Goal: Answer question/provide support: Share knowledge or assist other users

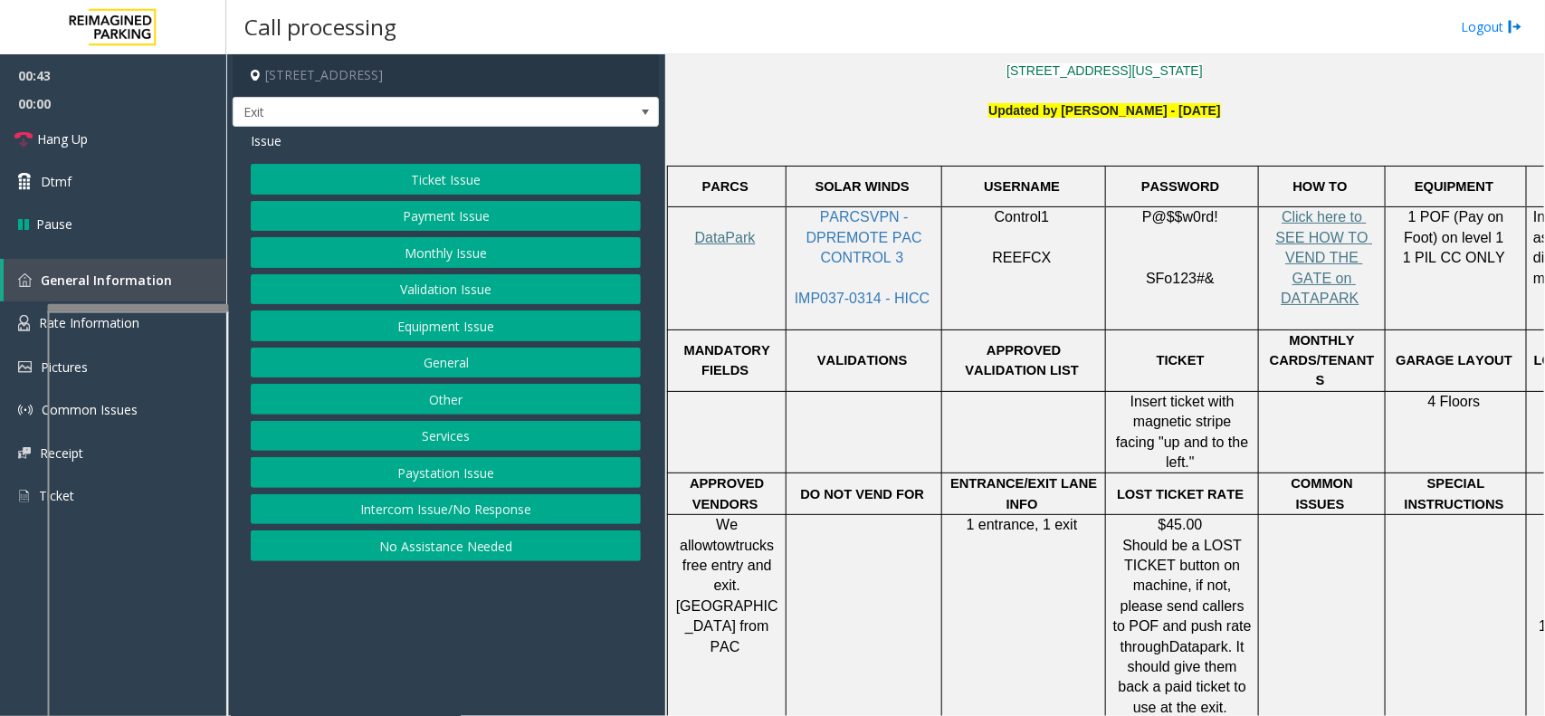
scroll to position [453, 0]
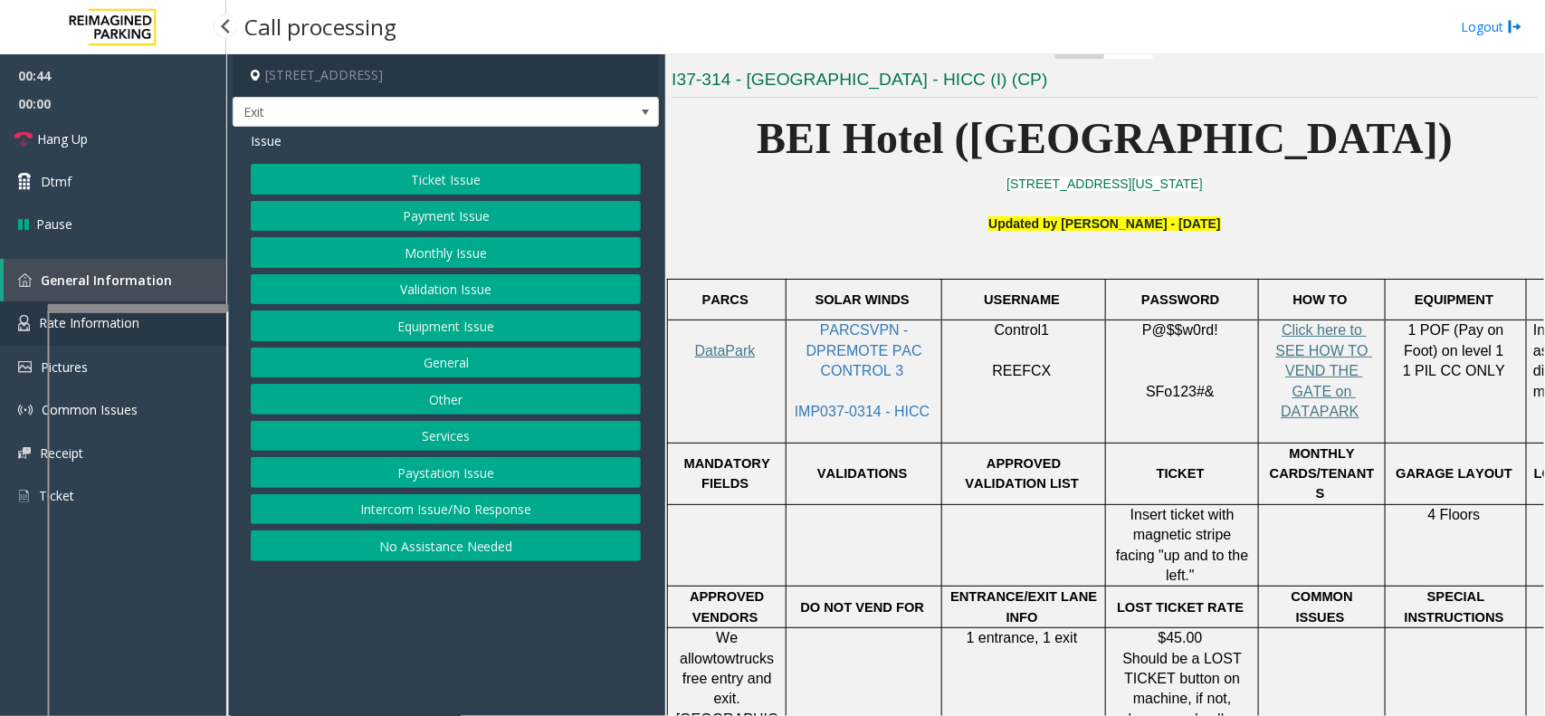
click at [14, 304] on link "Rate Information" at bounding box center [113, 323] width 226 height 44
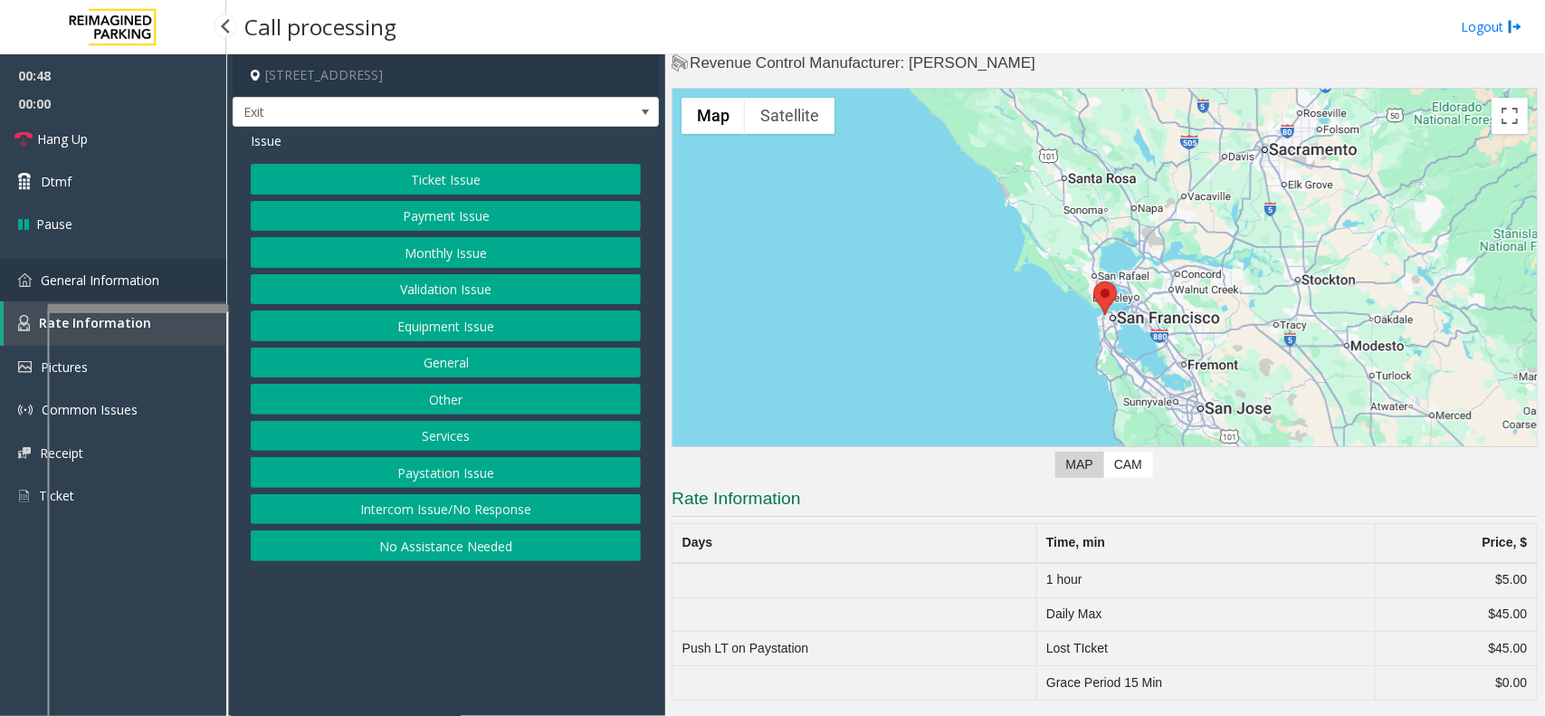
click at [116, 288] on link "General Information" at bounding box center [113, 280] width 226 height 43
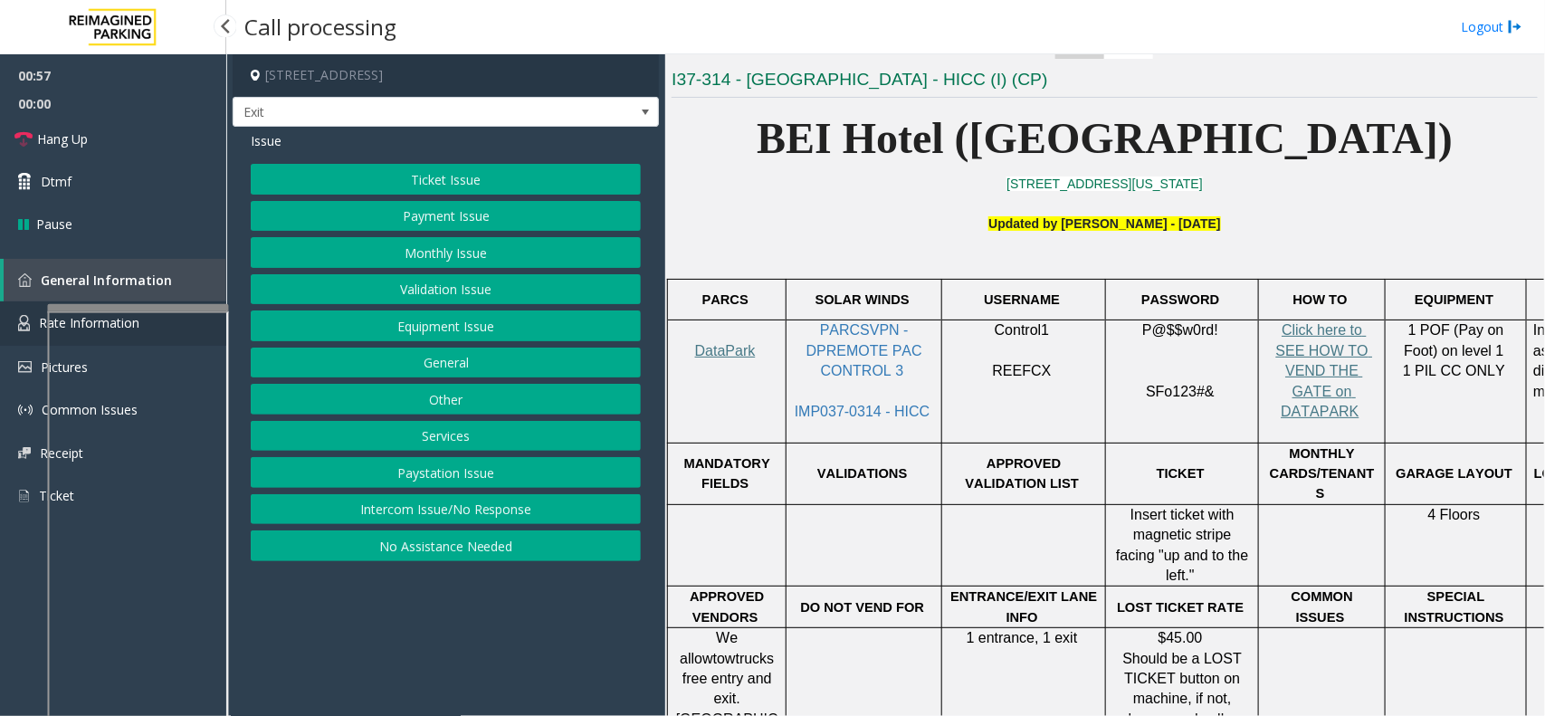
click at [23, 327] on img at bounding box center [24, 323] width 12 height 16
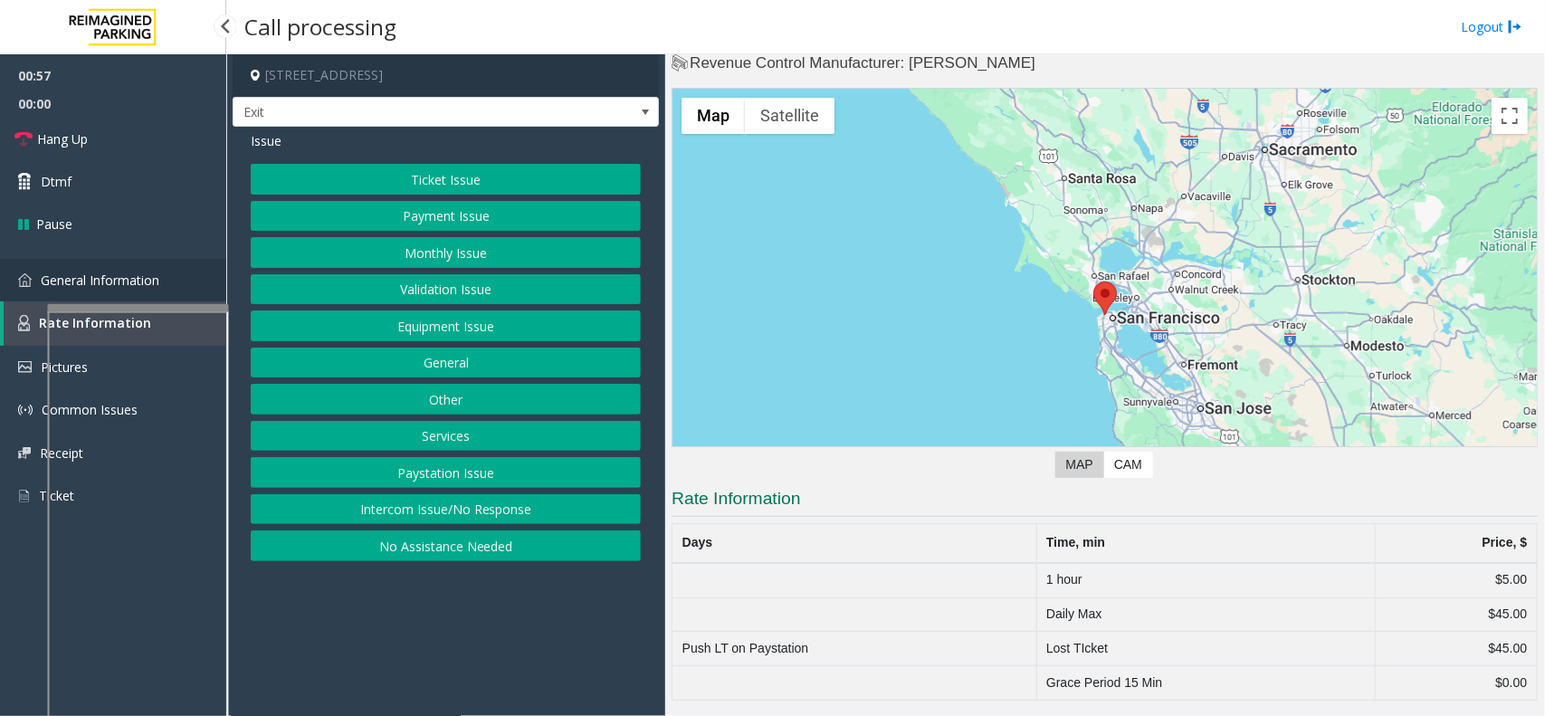
click at [33, 299] on link "General Information" at bounding box center [113, 280] width 226 height 43
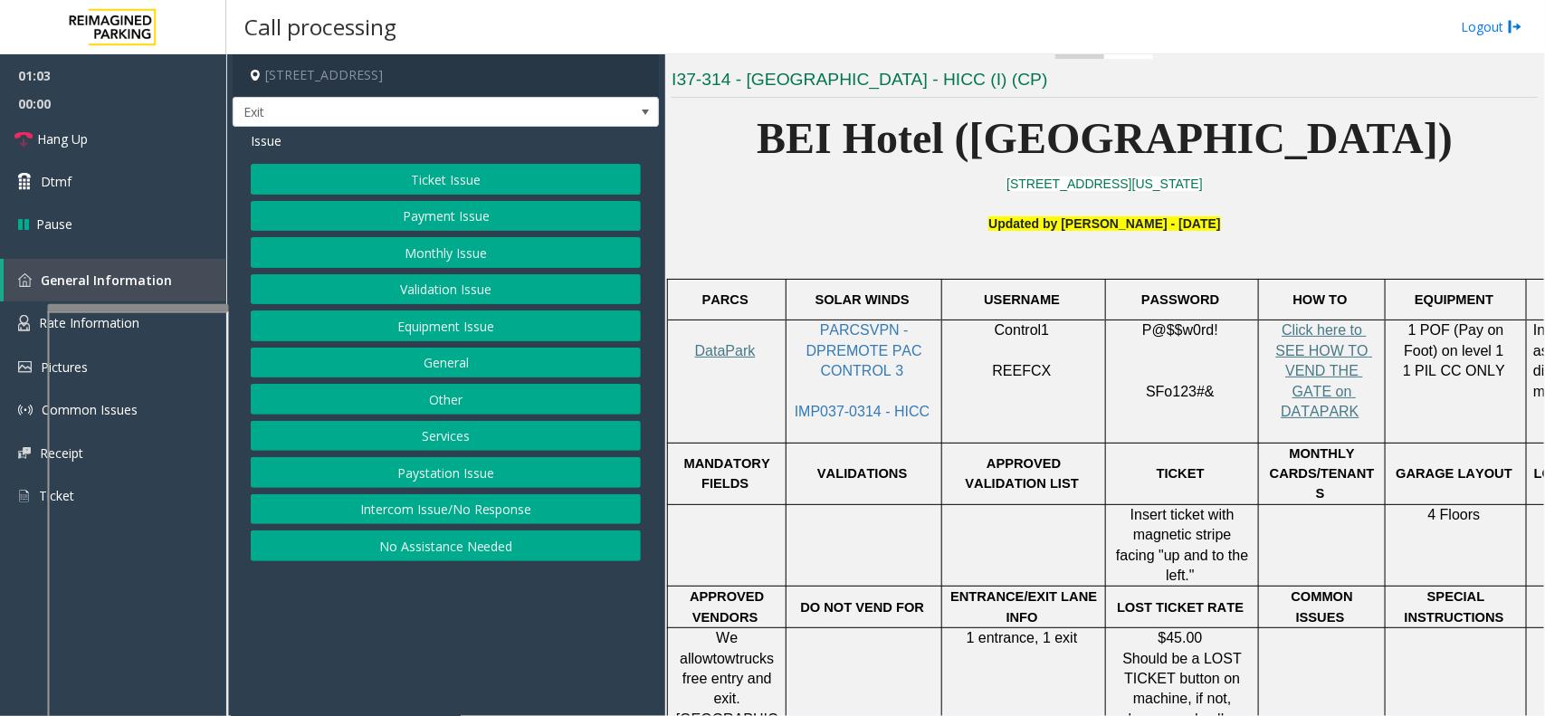
click at [382, 143] on div "Issue" at bounding box center [446, 140] width 390 height 19
click at [164, 133] on link "Hang Up" at bounding box center [113, 139] width 226 height 43
click at [477, 356] on button "General" at bounding box center [446, 363] width 390 height 31
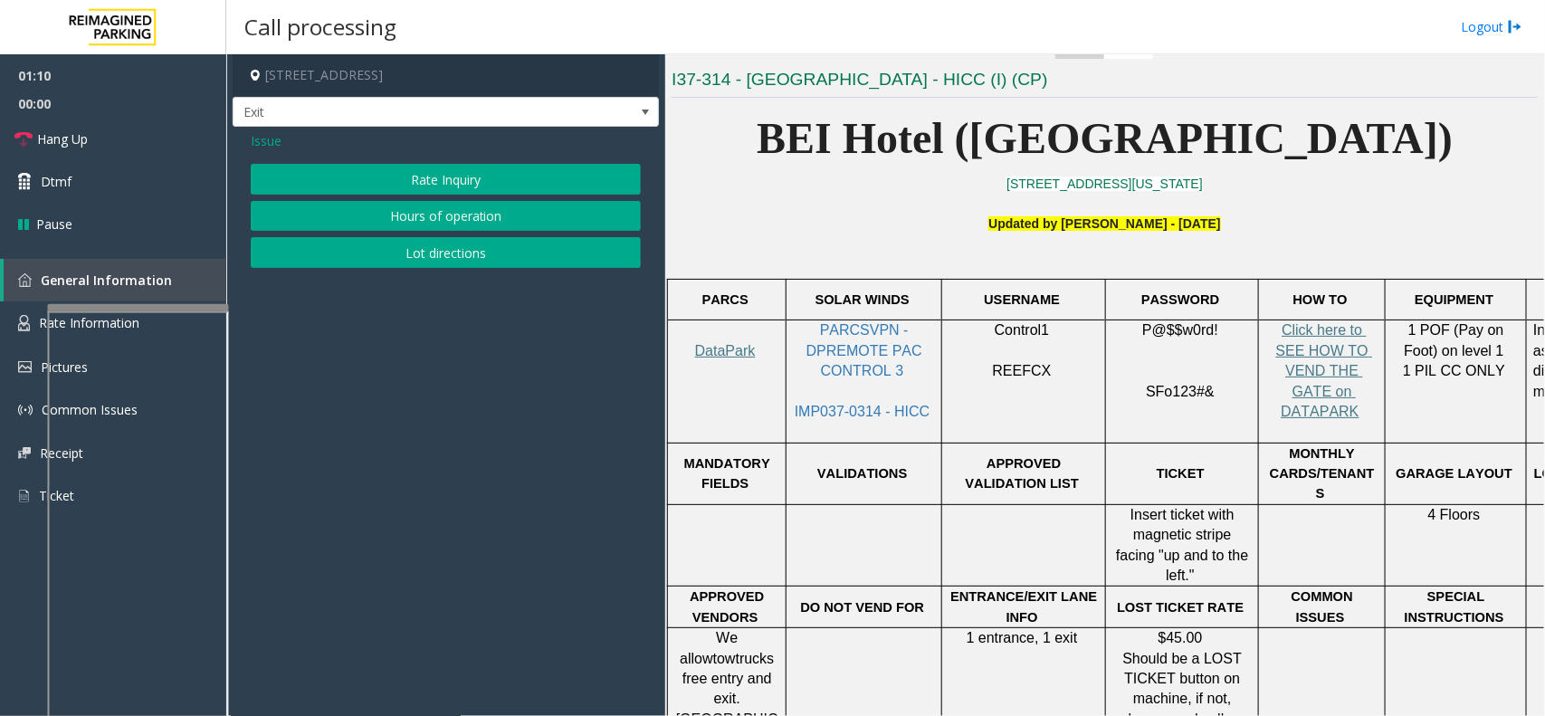
click at [261, 142] on span "Issue" at bounding box center [266, 140] width 31 height 19
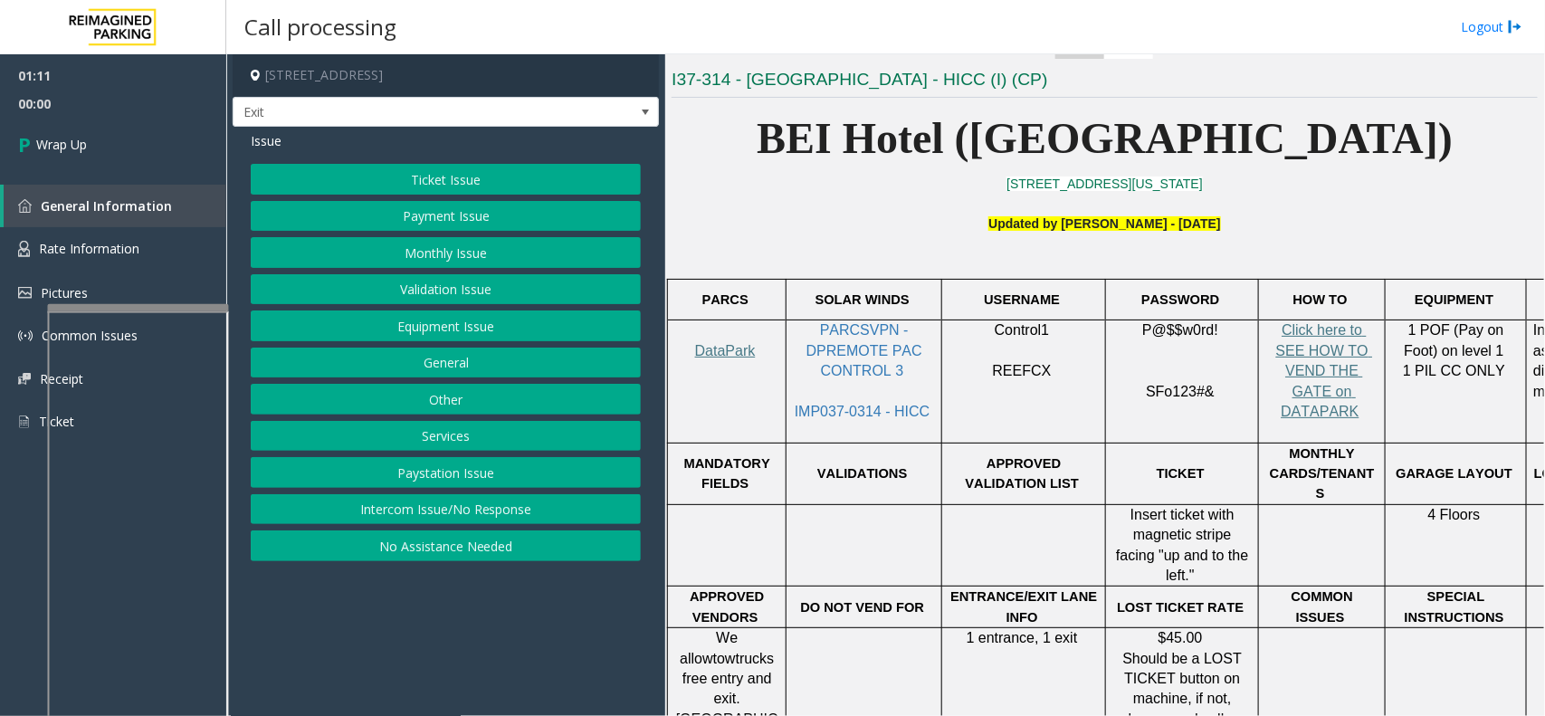
click at [491, 319] on button "Equipment Issue" at bounding box center [446, 325] width 390 height 31
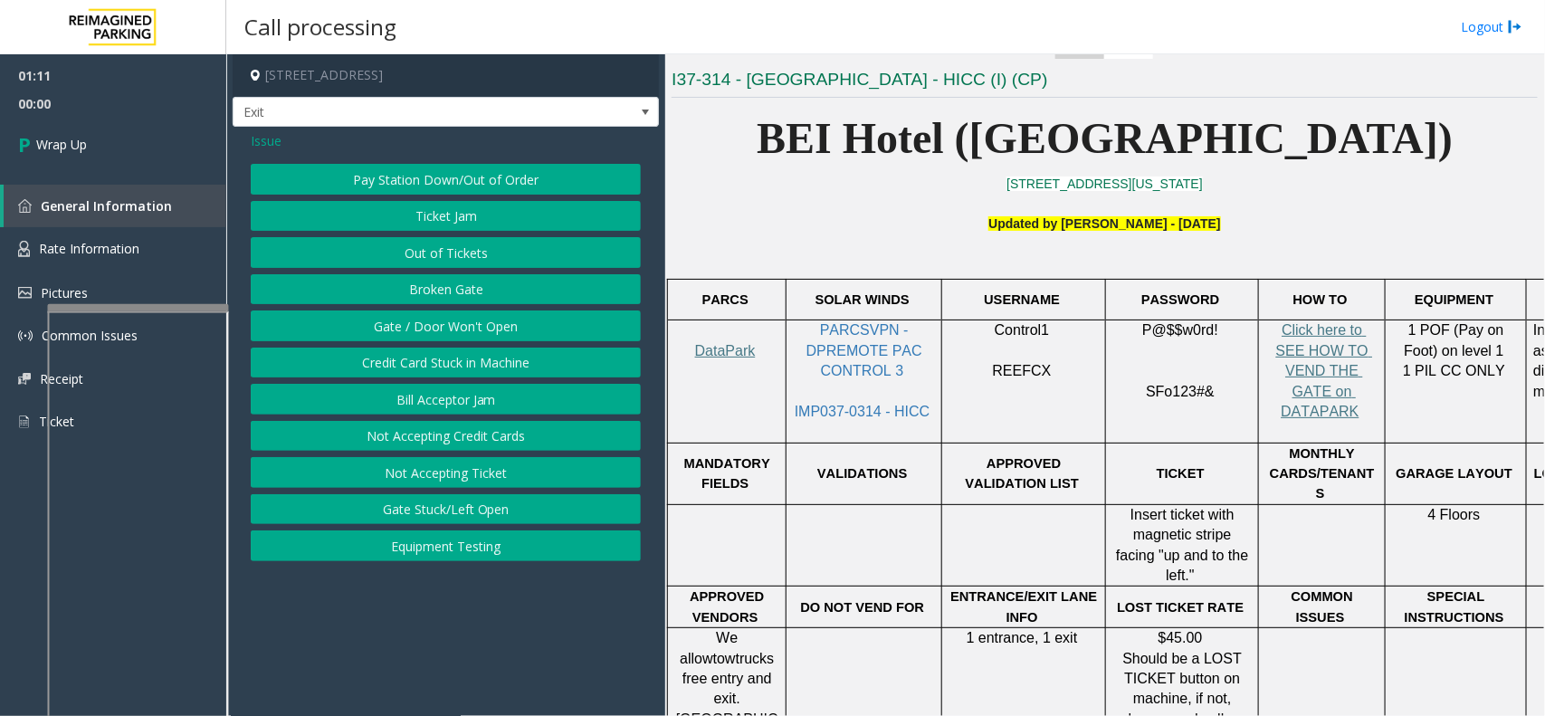
click at [466, 313] on button "Gate / Door Won't Open" at bounding box center [446, 325] width 390 height 31
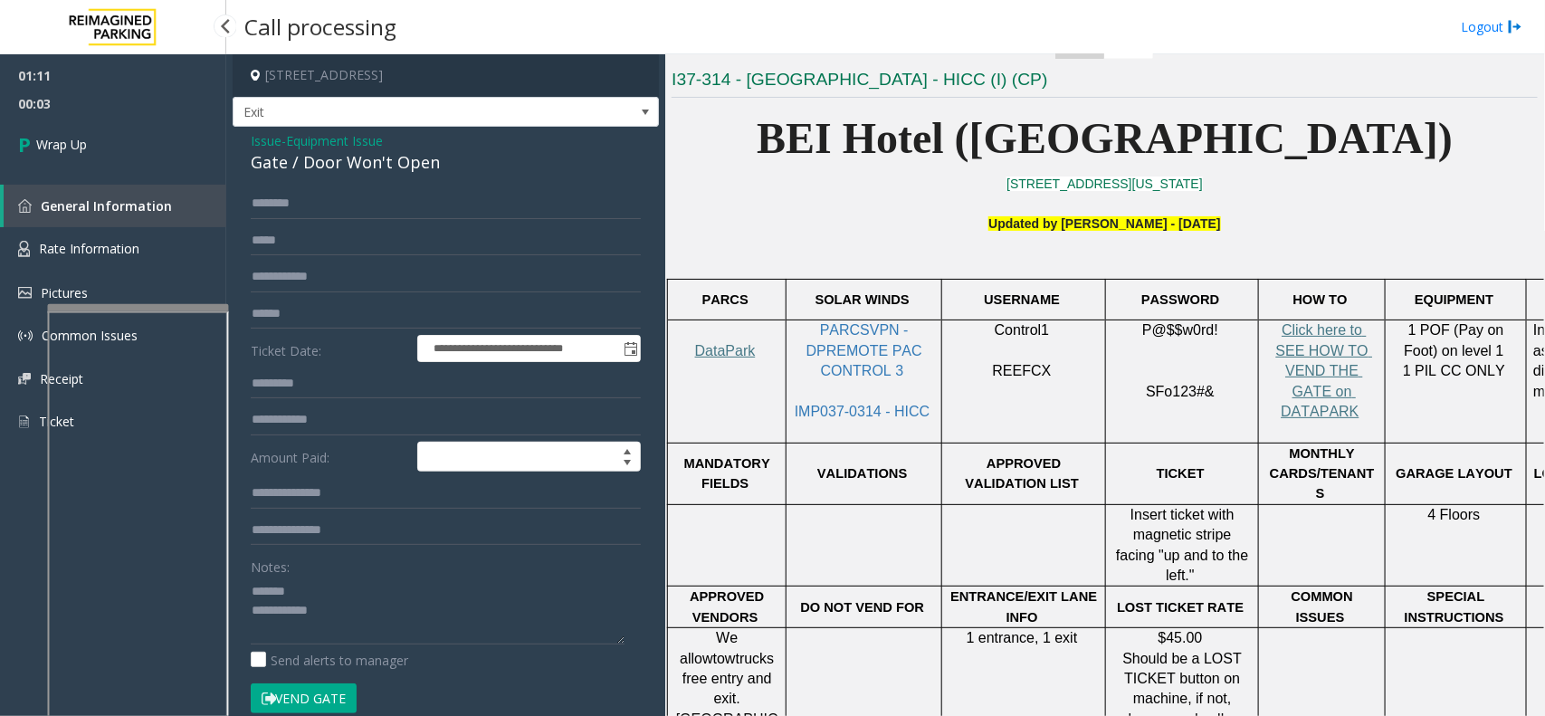
click at [265, 165] on div "Gate / Door Won't Open" at bounding box center [446, 162] width 390 height 24
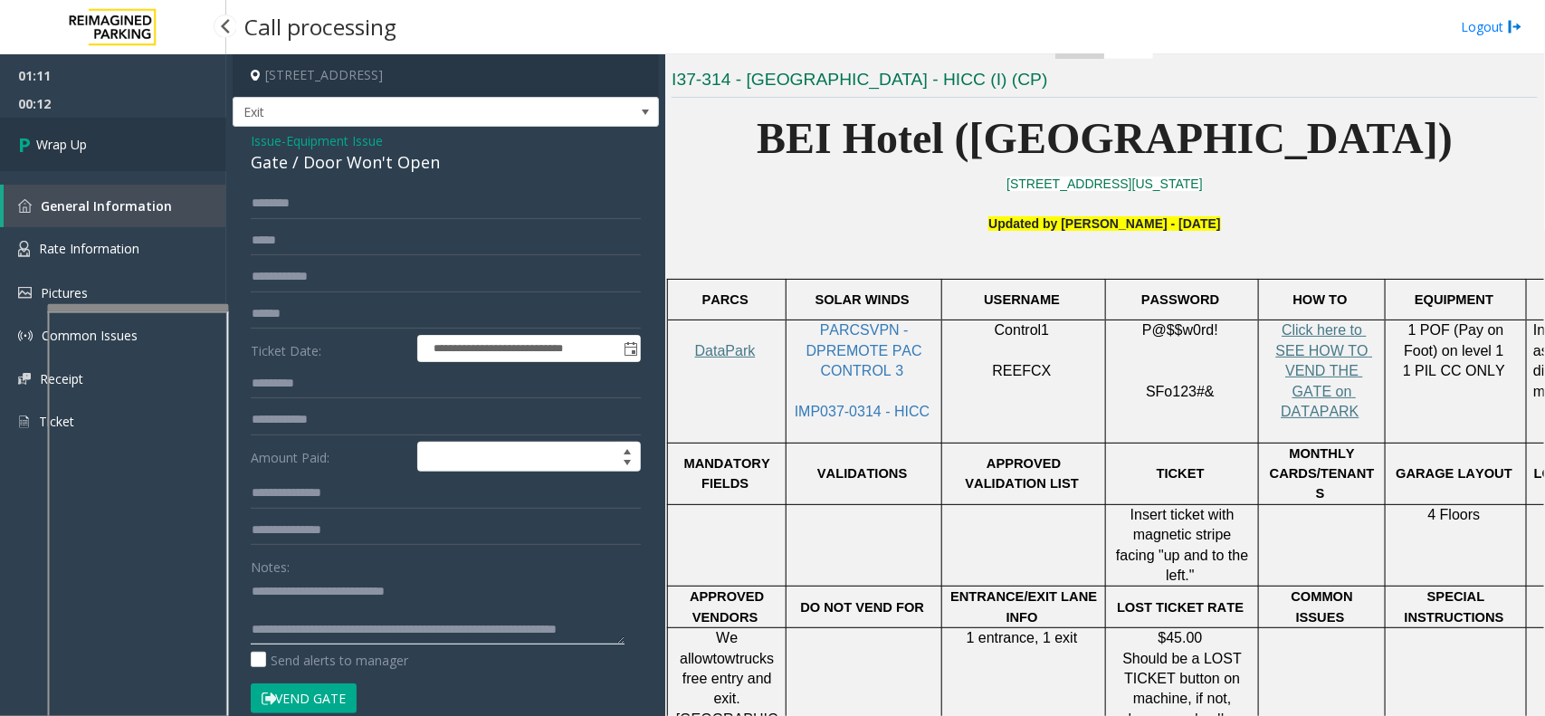
type textarea "**********"
click at [160, 166] on link "Wrap Up" at bounding box center [113, 144] width 226 height 53
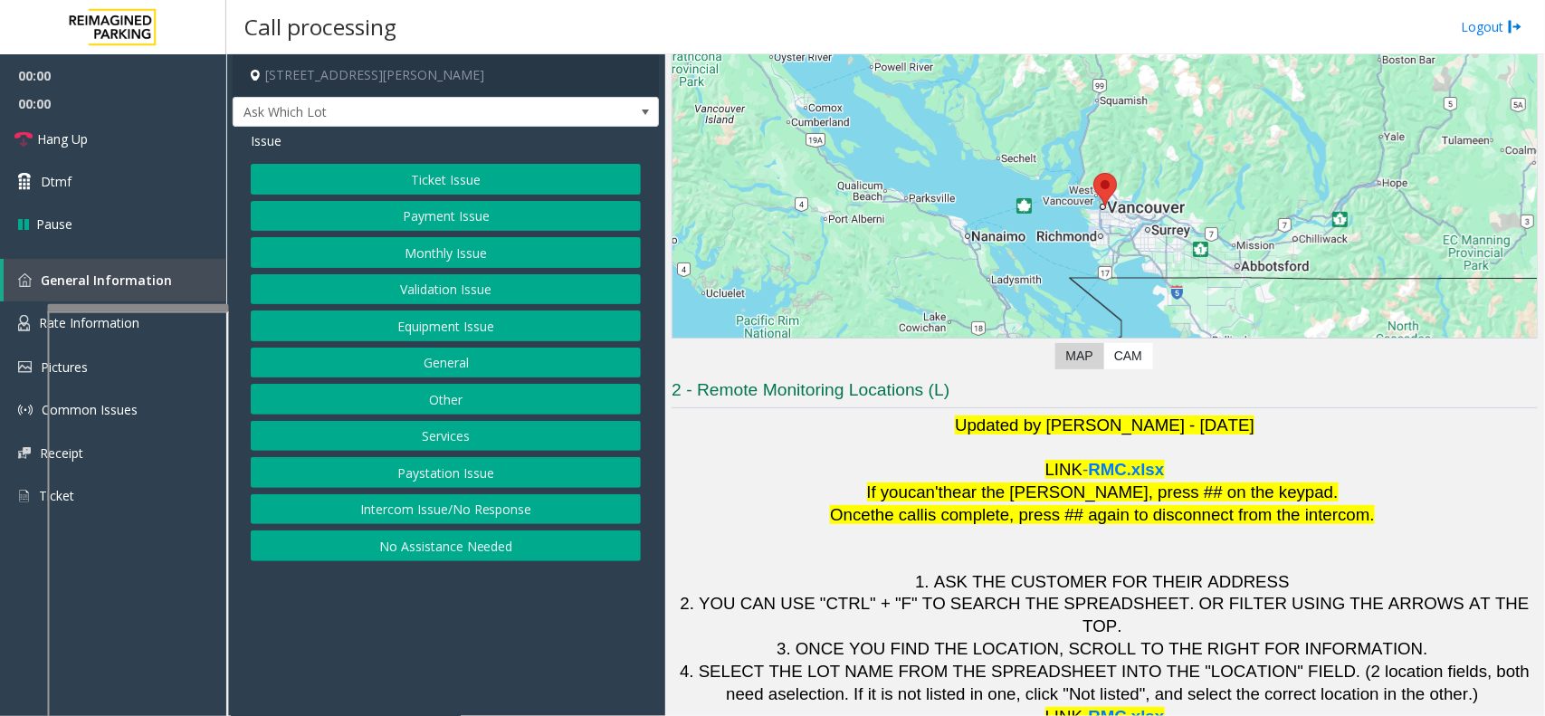
scroll to position [150, 0]
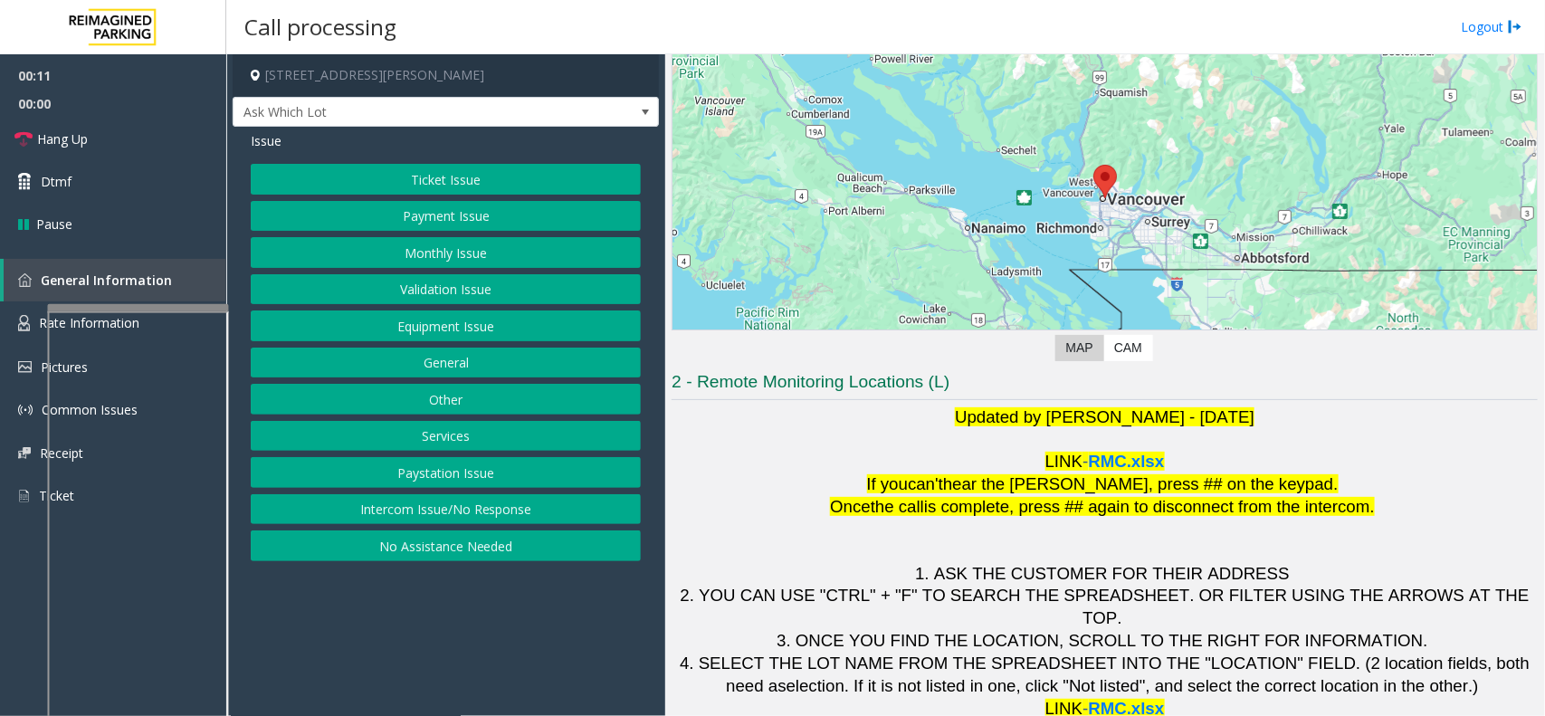
drag, startPoint x: 362, startPoint y: 507, endPoint x: 383, endPoint y: 473, distance: 39.4
click at [362, 507] on button "Intercom Issue/No Response" at bounding box center [446, 509] width 390 height 31
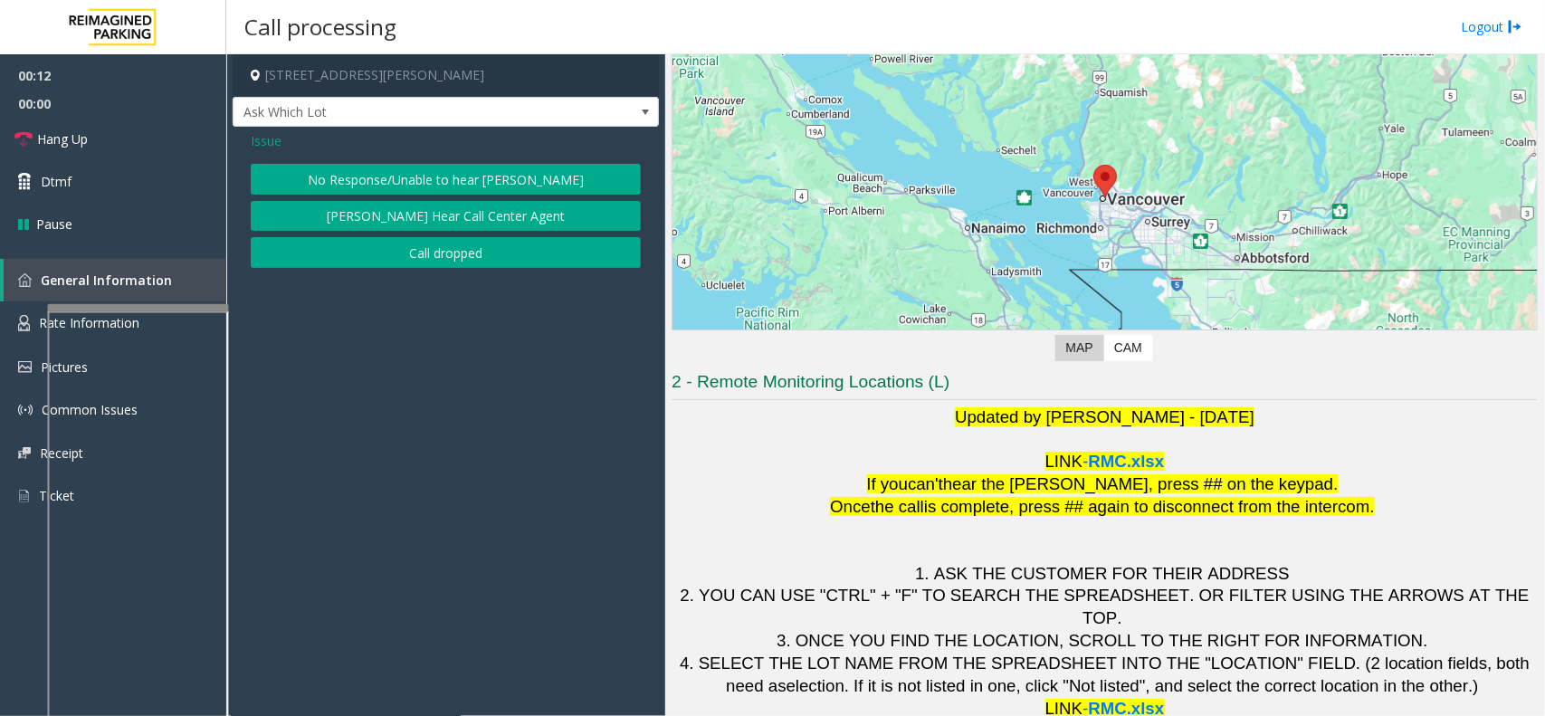
click at [439, 168] on button "No Response/Unable to hear [PERSON_NAME]" at bounding box center [446, 179] width 390 height 31
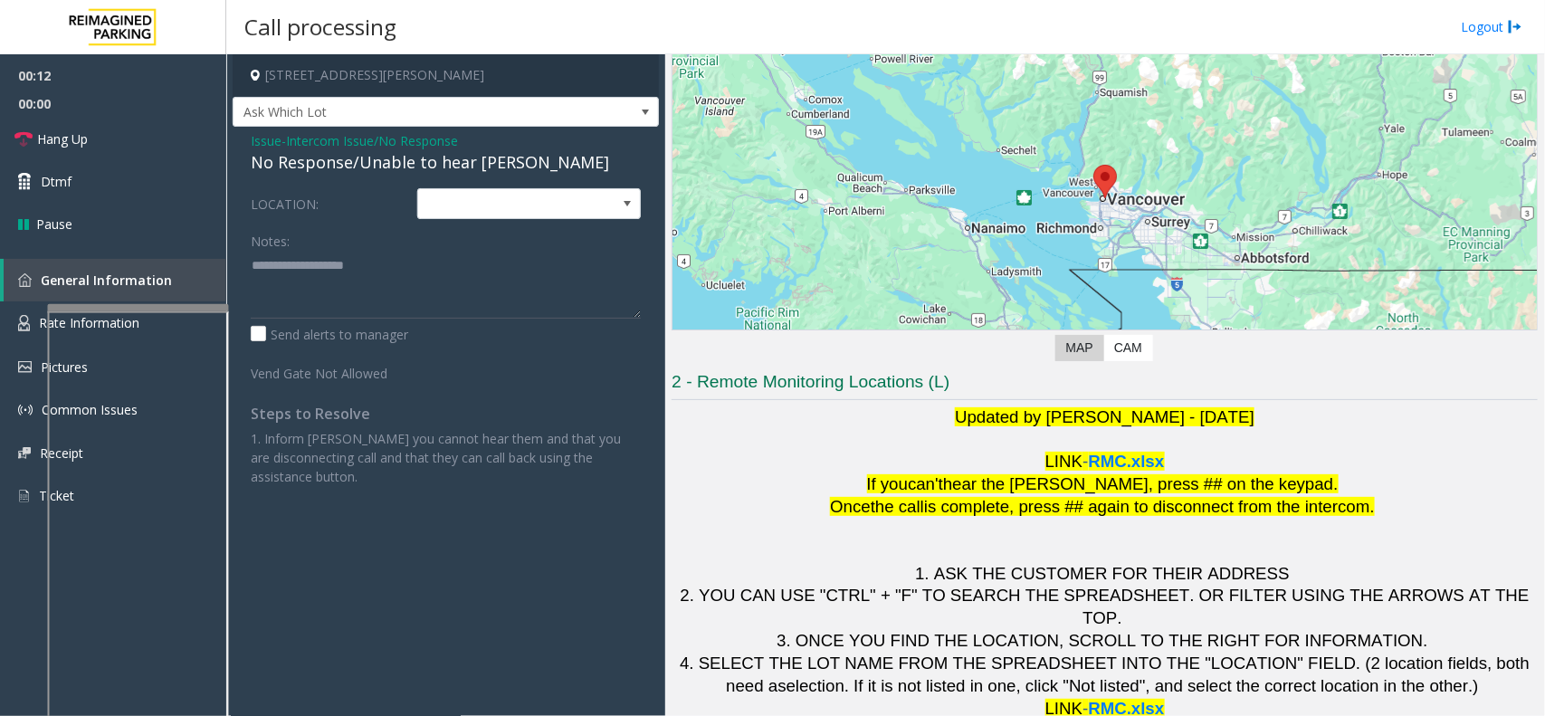
click at [435, 165] on div "No Response/Unable to hear [PERSON_NAME]" at bounding box center [446, 162] width 390 height 24
type textarea "**********"
click at [156, 134] on link "Hang Up" at bounding box center [113, 139] width 226 height 43
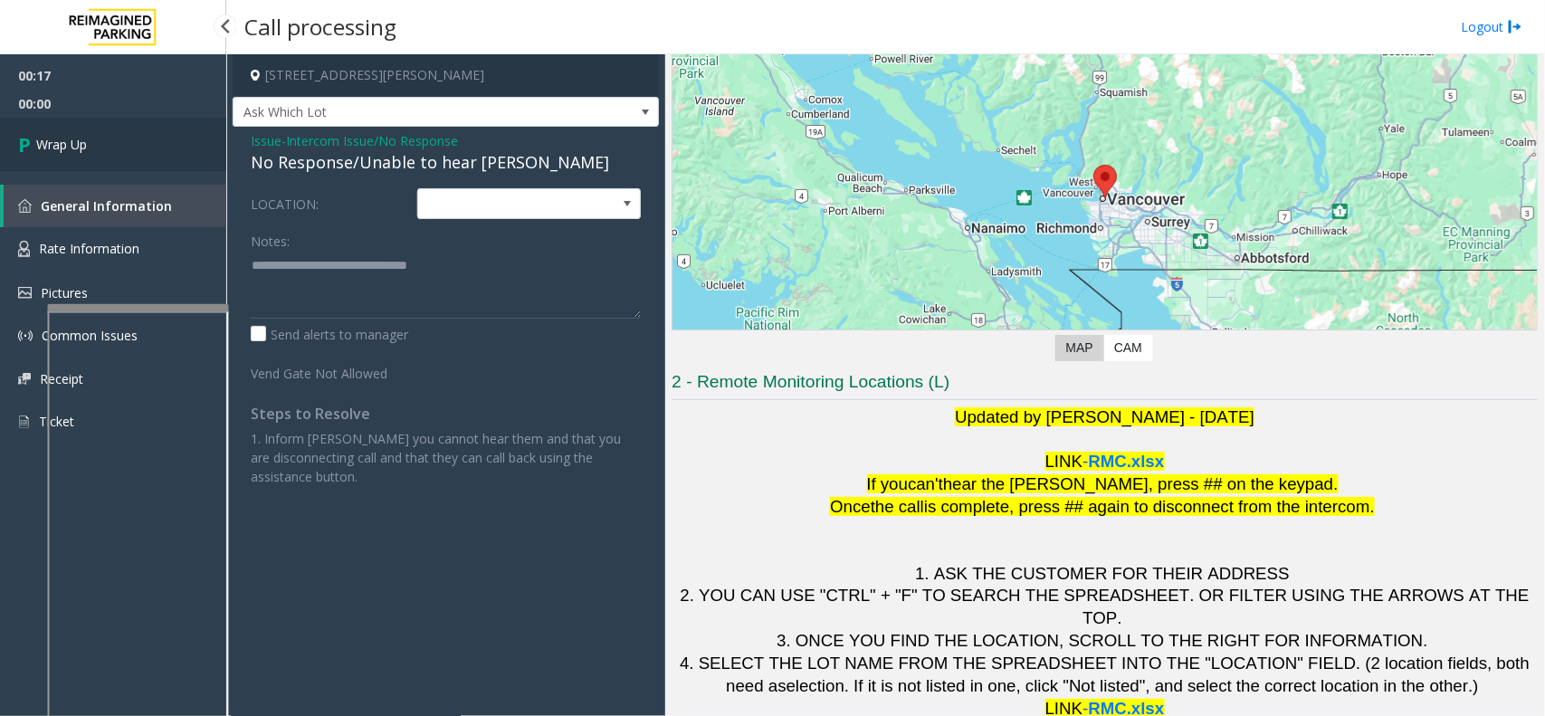
click at [156, 134] on link "Wrap Up" at bounding box center [113, 144] width 226 height 53
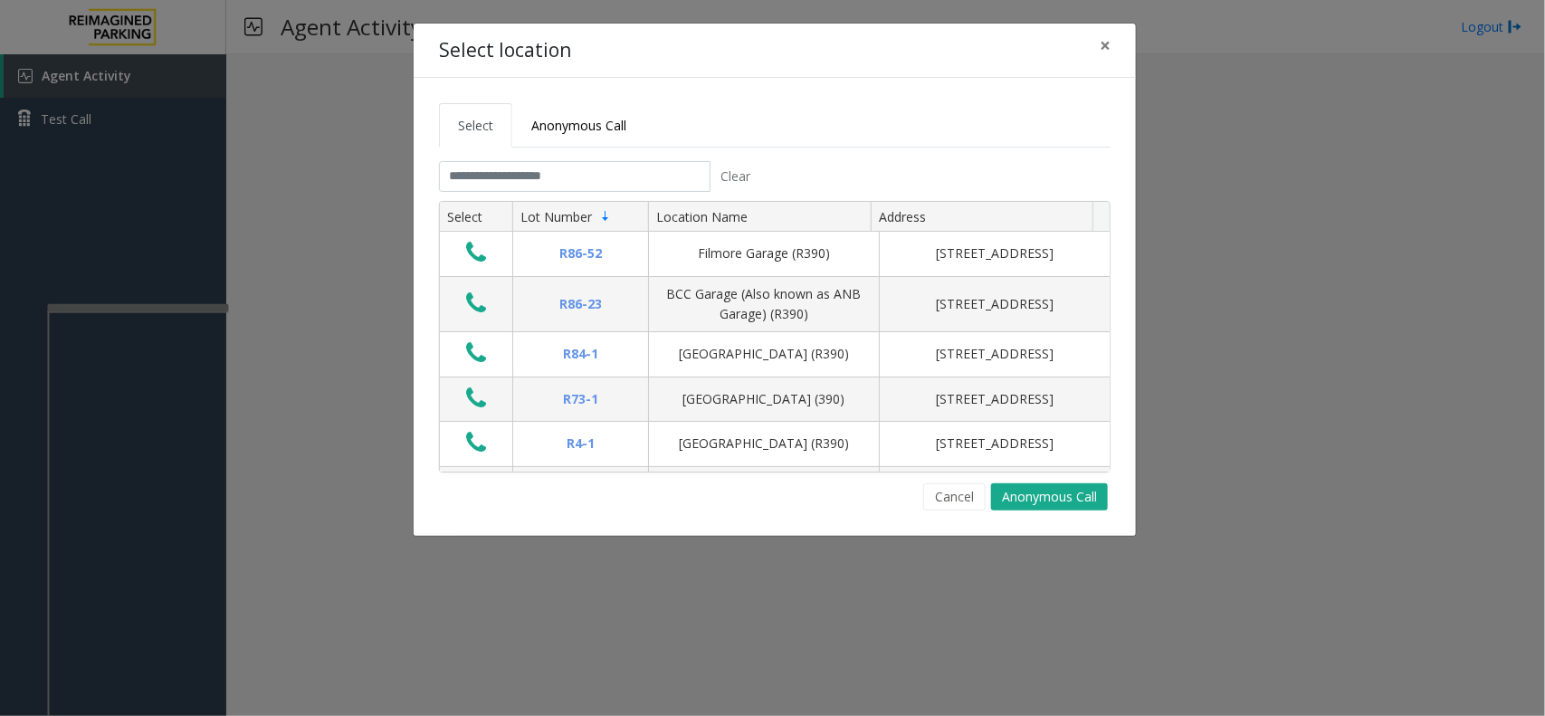
click at [475, 159] on tabset "Select Anonymous Call Clear Select Lot Number Location Name Address R86-52 Film…" at bounding box center [775, 306] width 672 height 407
click at [484, 172] on input "text" at bounding box center [575, 176] width 272 height 31
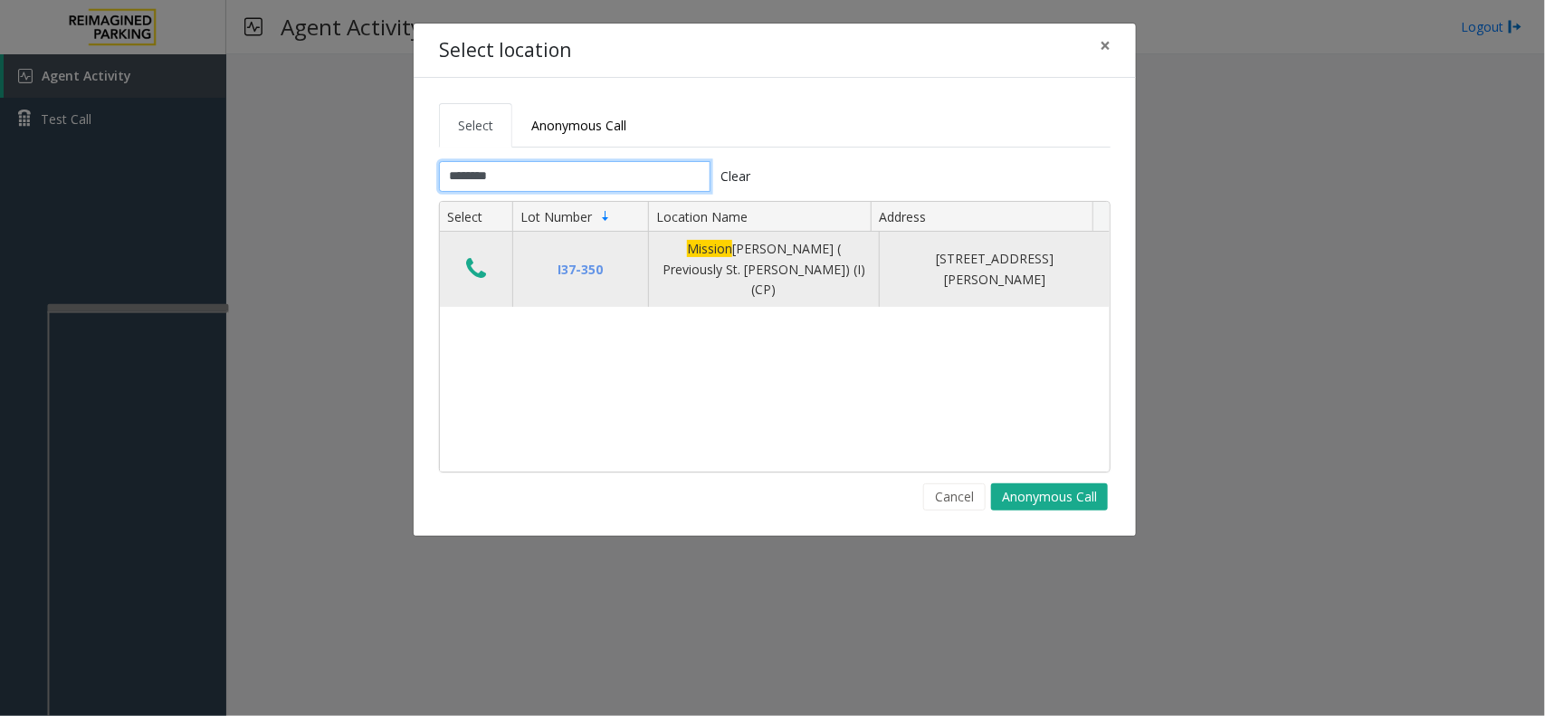
type input "*******"
click at [480, 256] on icon "Data table" at bounding box center [476, 268] width 20 height 25
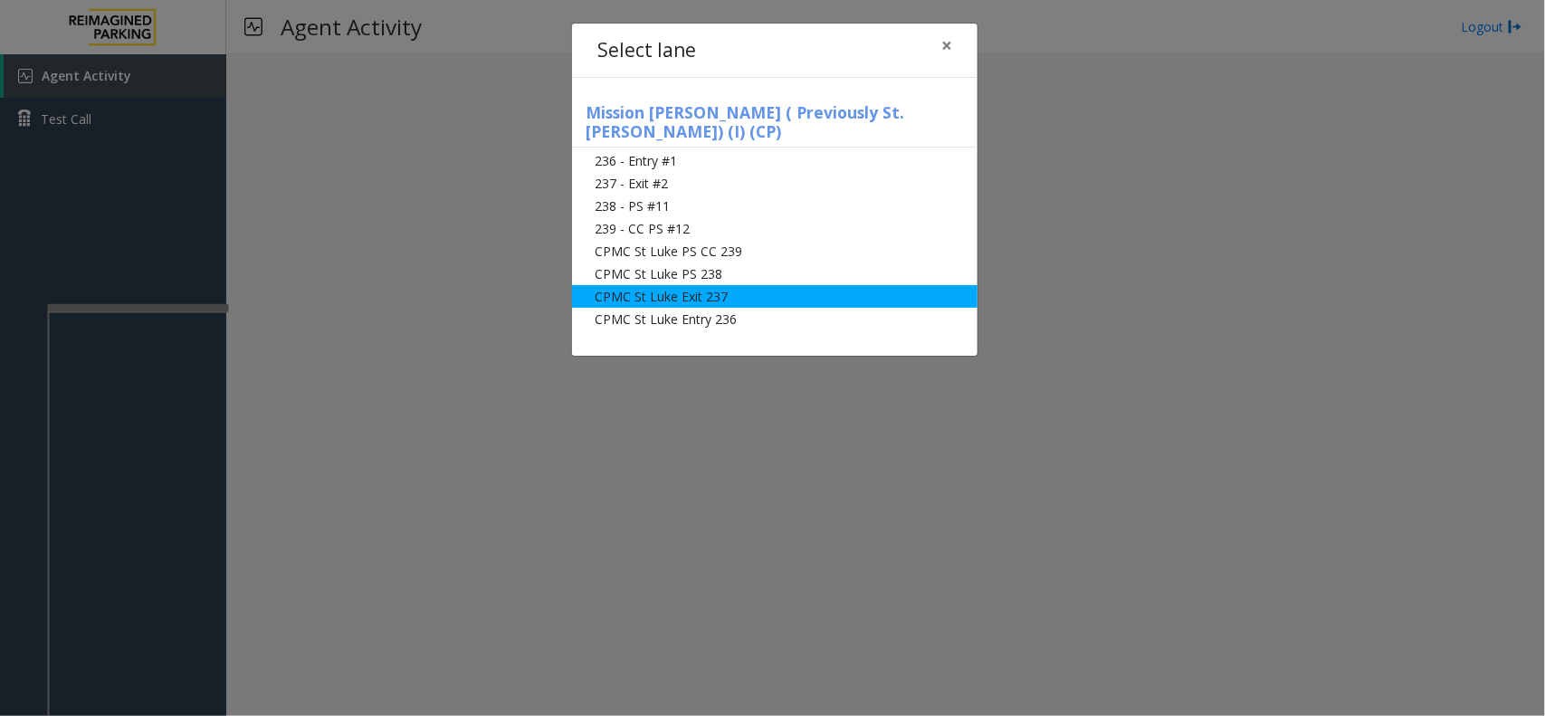
click at [626, 285] on li "CPMC St Luke Exit 237" at bounding box center [774, 296] width 405 height 23
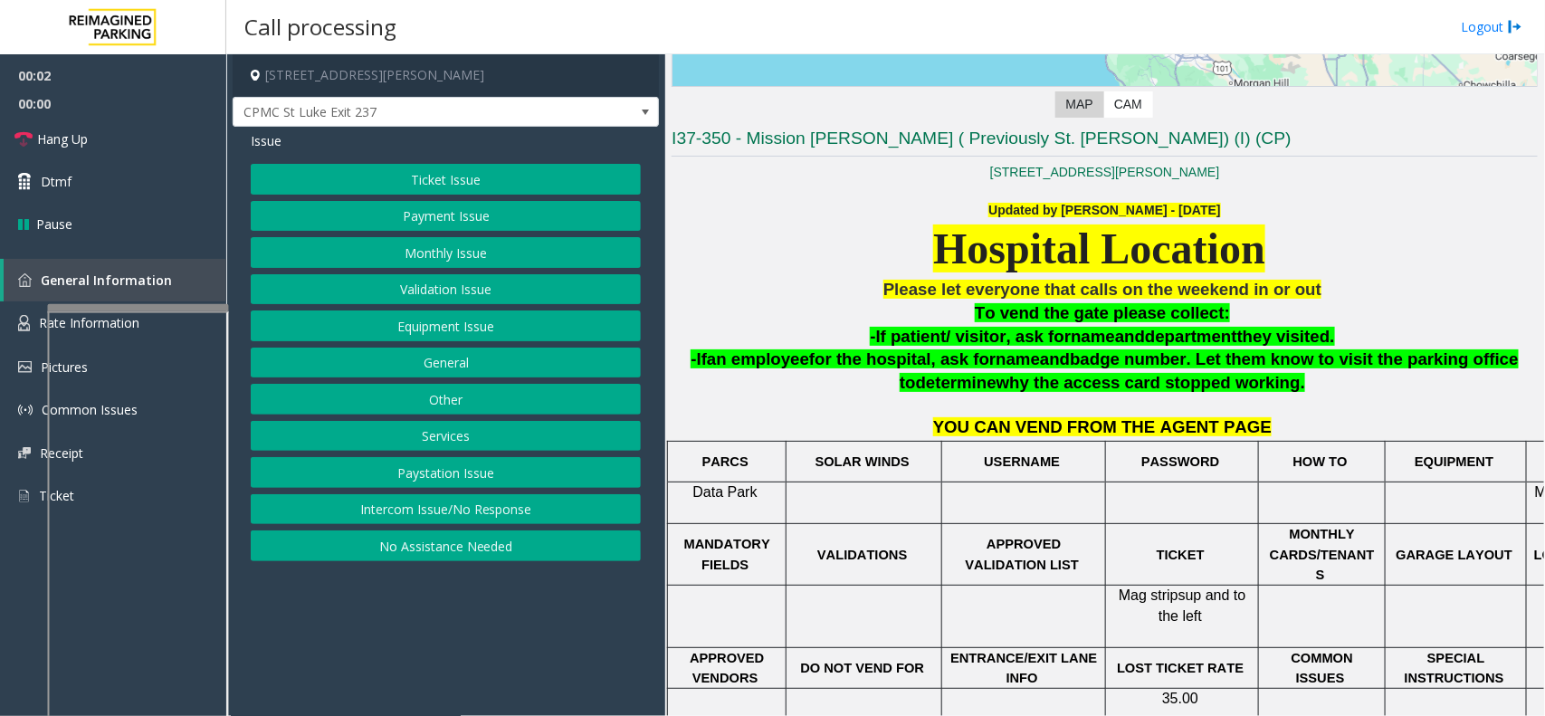
scroll to position [339, 0]
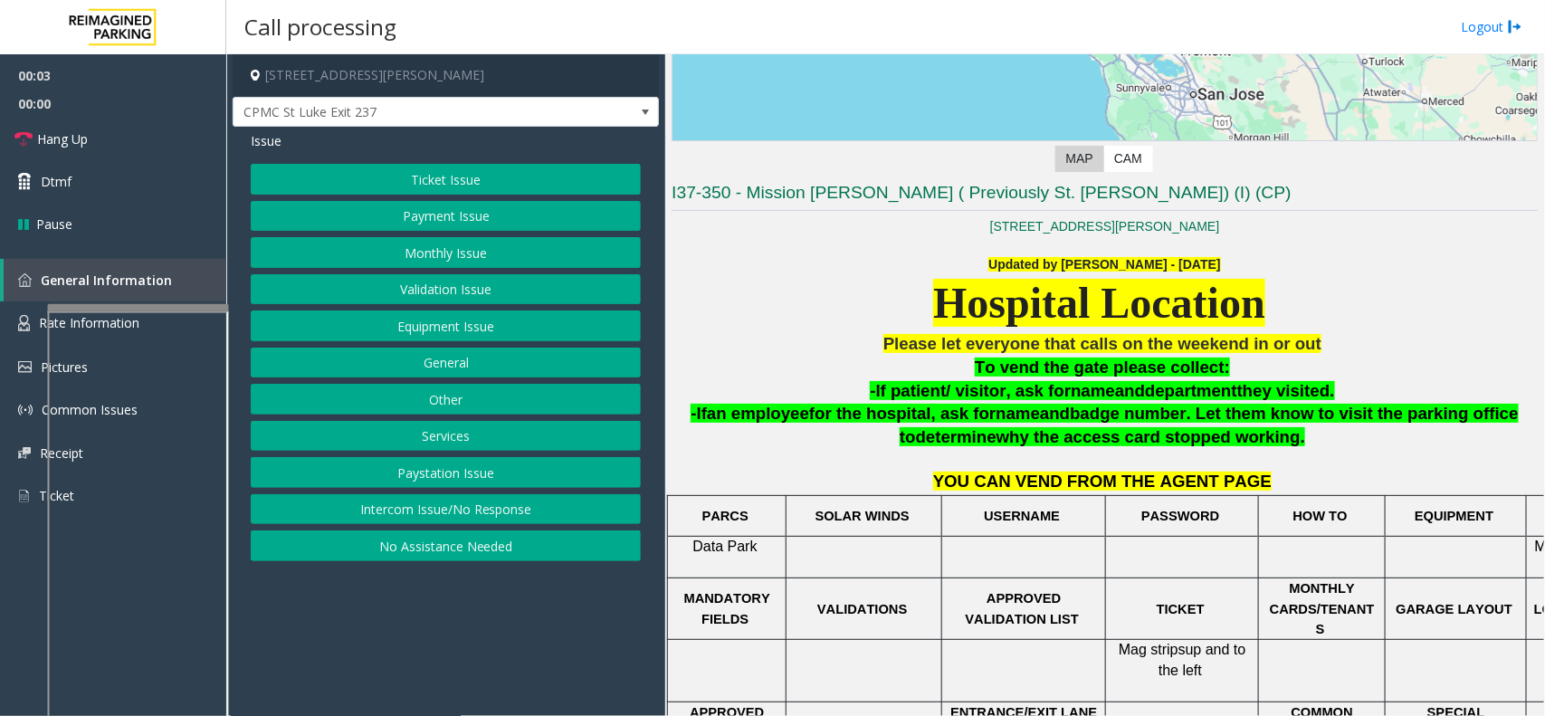
click at [462, 251] on button "Monthly Issue" at bounding box center [446, 252] width 390 height 31
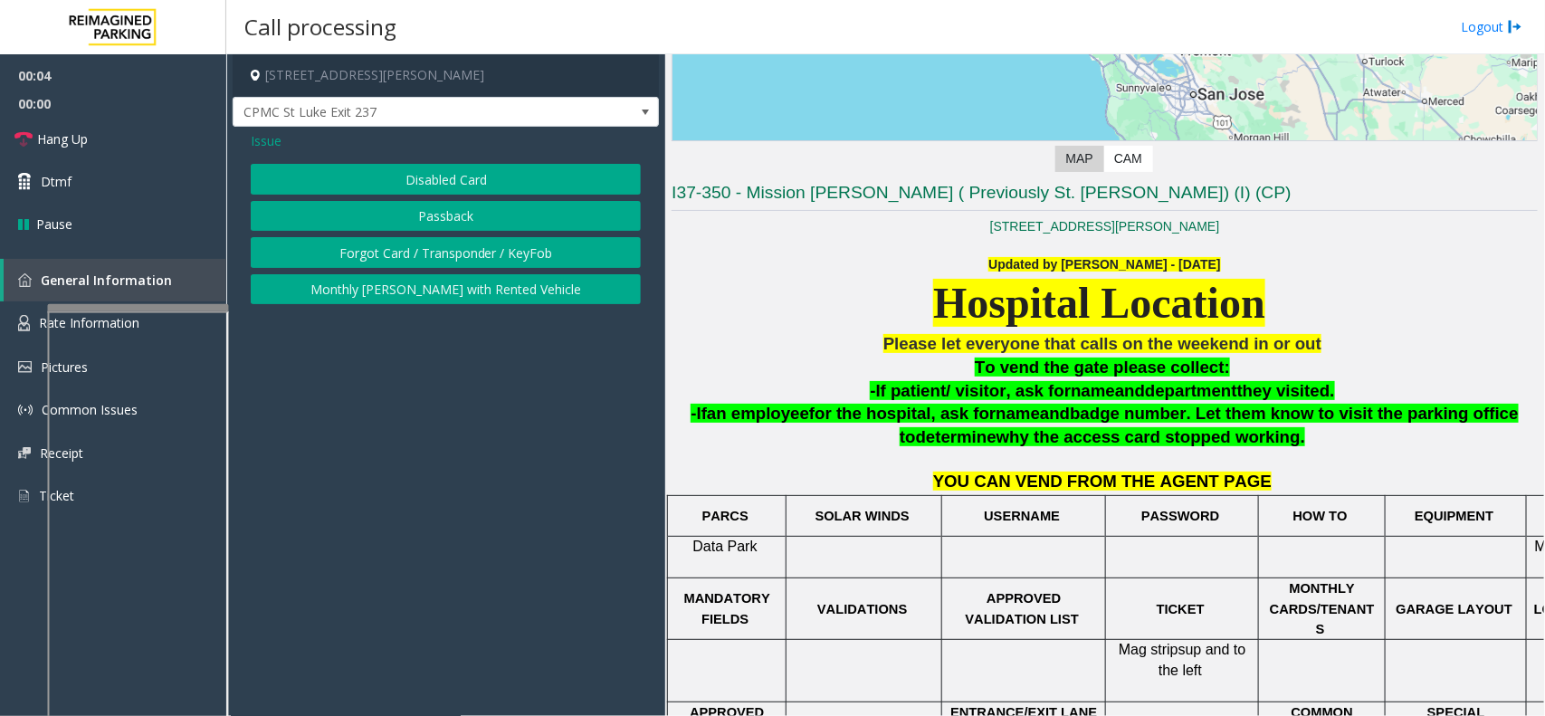
click at [463, 186] on button "Disabled Card" at bounding box center [446, 179] width 390 height 31
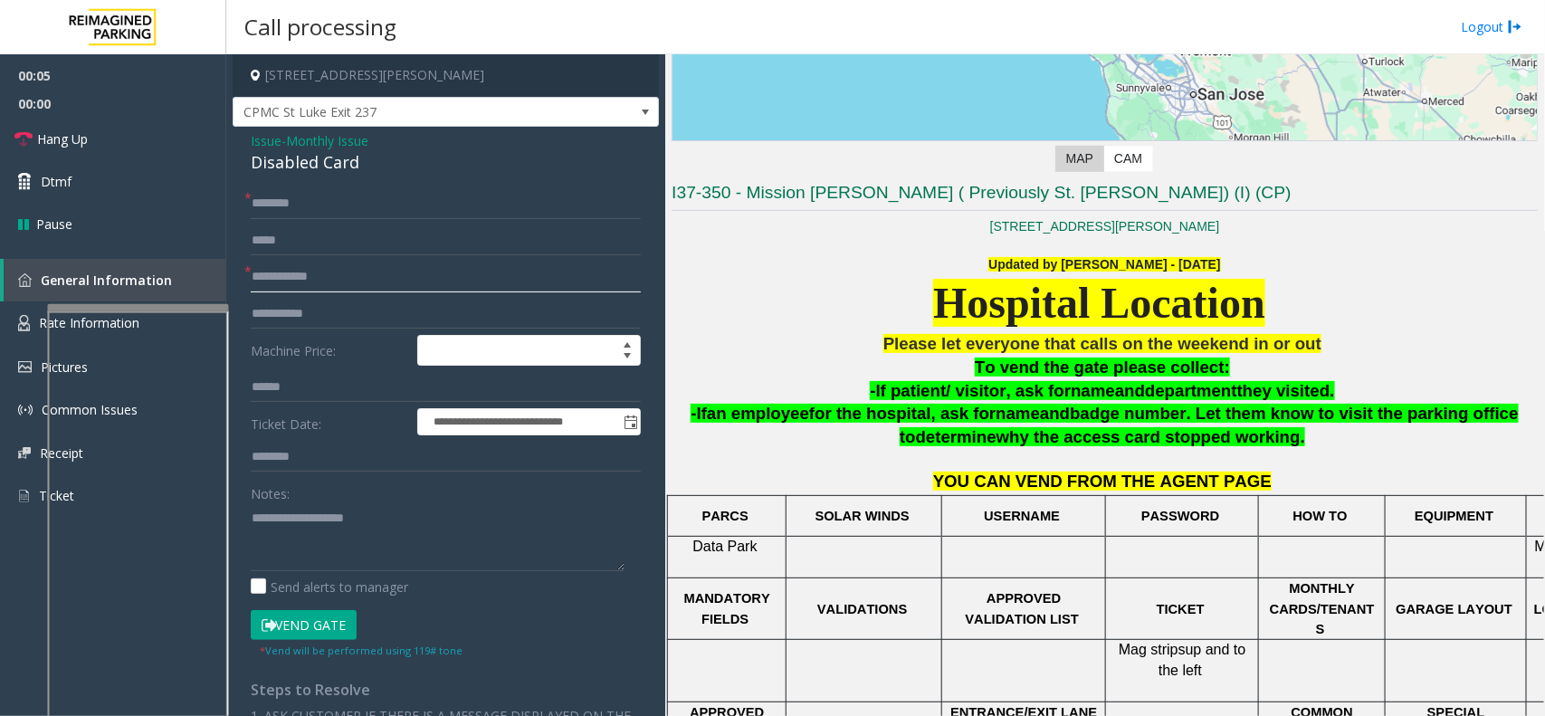
click at [349, 268] on input "text" at bounding box center [446, 277] width 390 height 31
click at [297, 168] on div "Disabled Card" at bounding box center [446, 162] width 390 height 24
type textarea "**********"
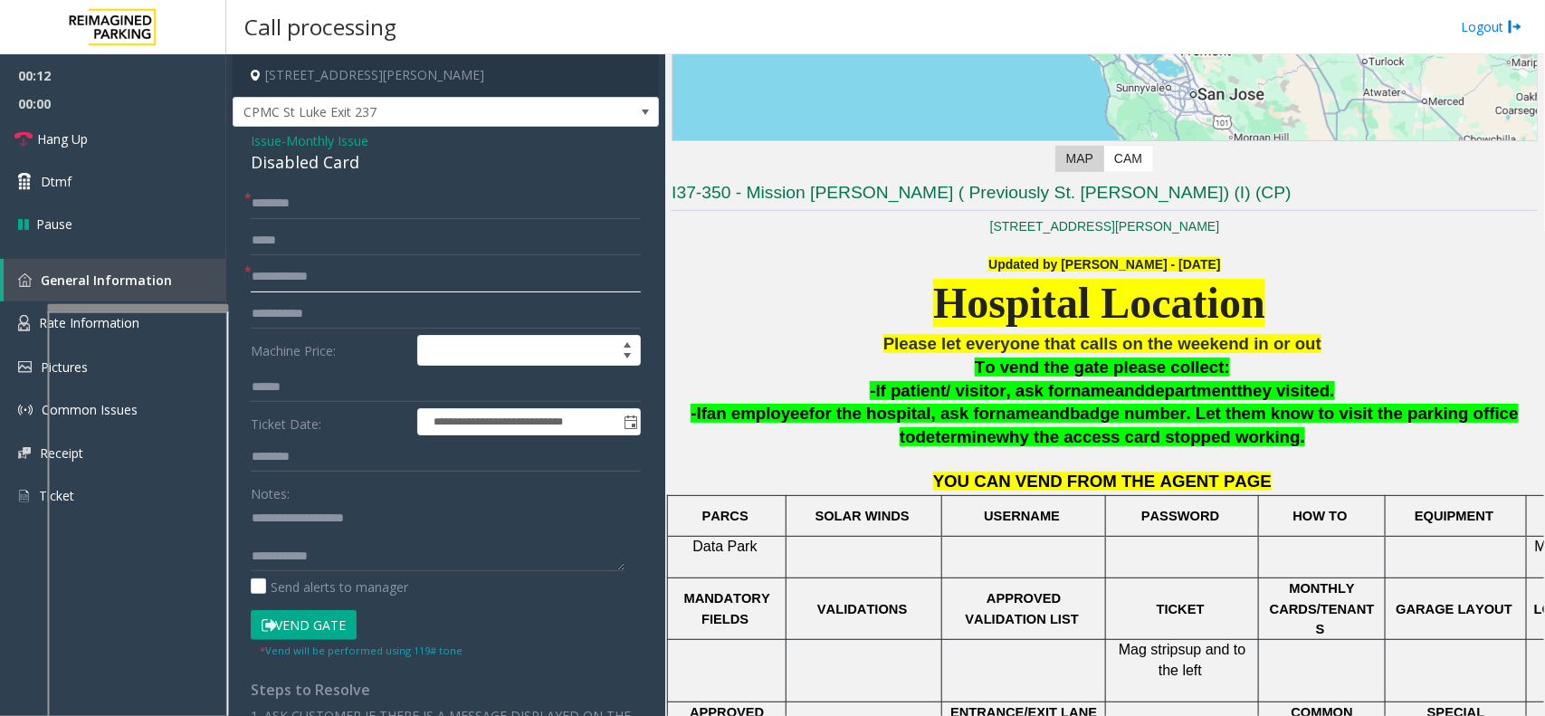
click at [349, 270] on input "text" at bounding box center [446, 277] width 390 height 31
type input "*********"
click at [347, 209] on input "text" at bounding box center [446, 203] width 390 height 31
click at [309, 214] on input "text" at bounding box center [446, 203] width 390 height 31
type input "**********"
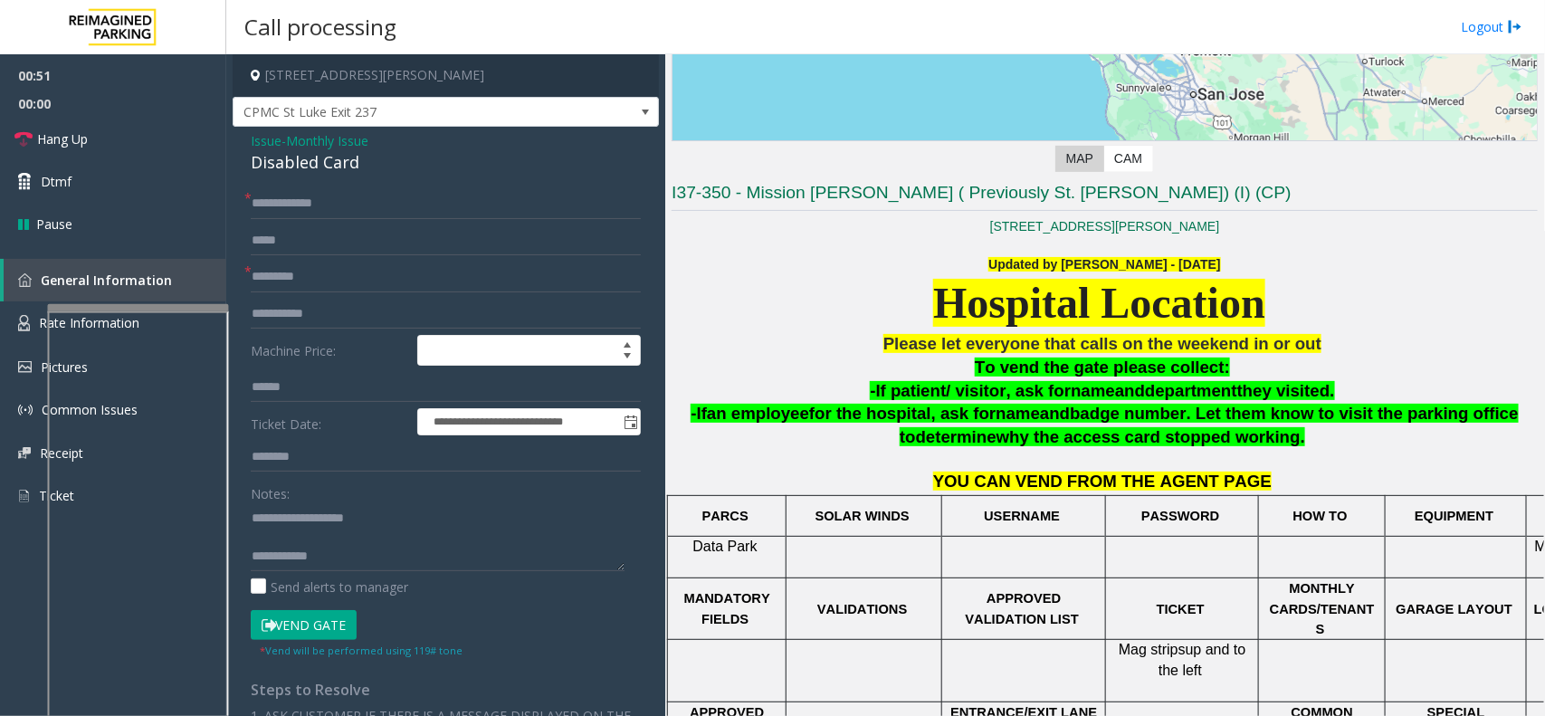
click at [337, 631] on button "Vend Gate" at bounding box center [304, 625] width 106 height 31
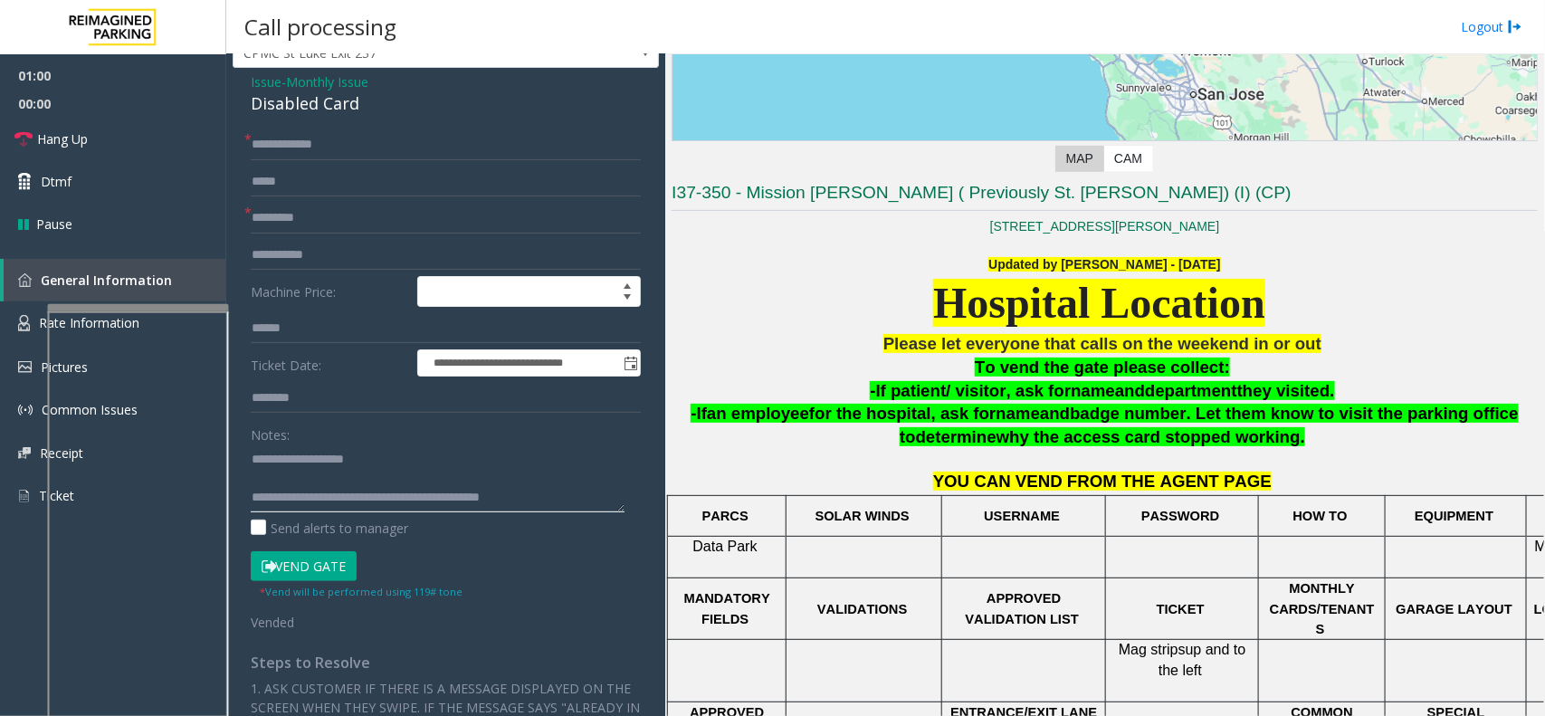
scroll to position [113, 0]
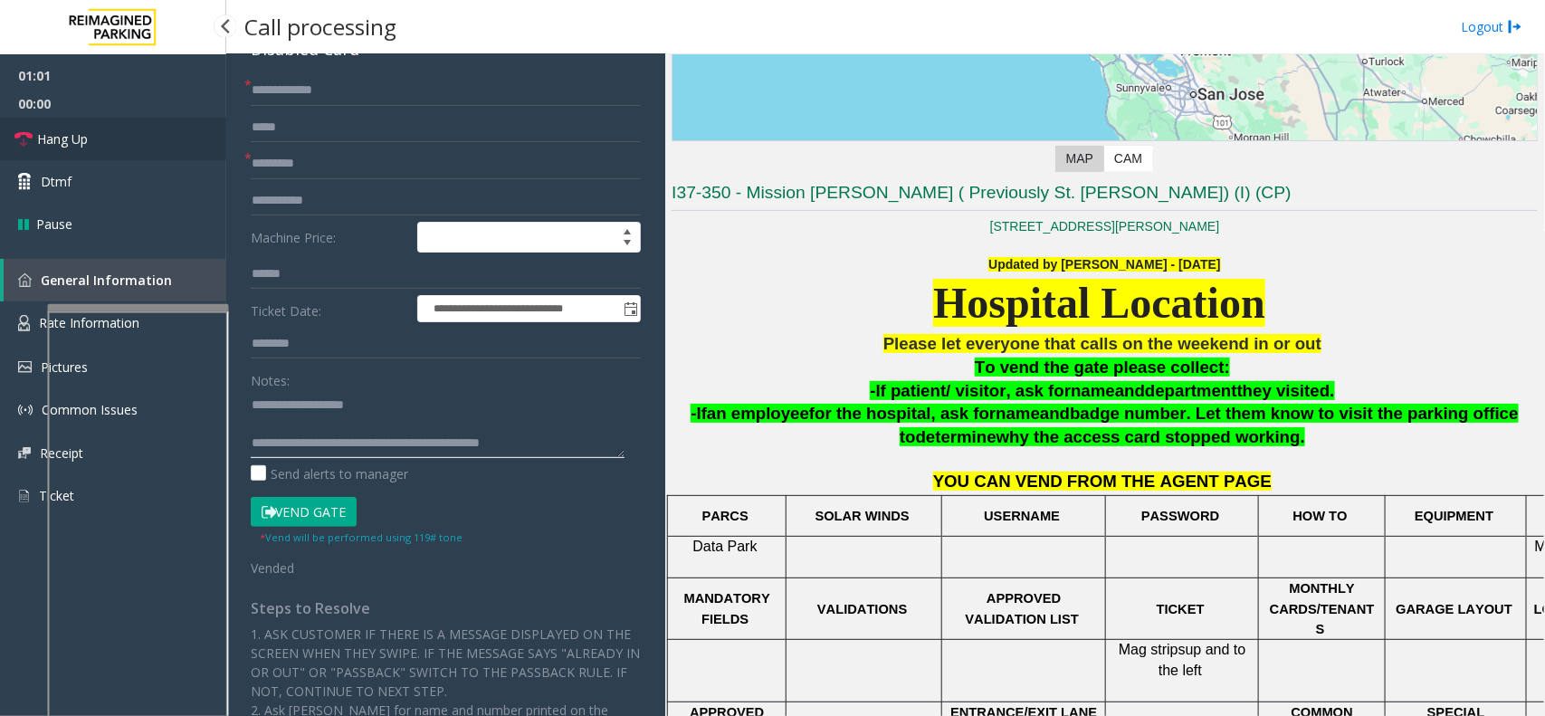
type textarea "**********"
click at [137, 146] on link "Hang Up" at bounding box center [113, 139] width 226 height 43
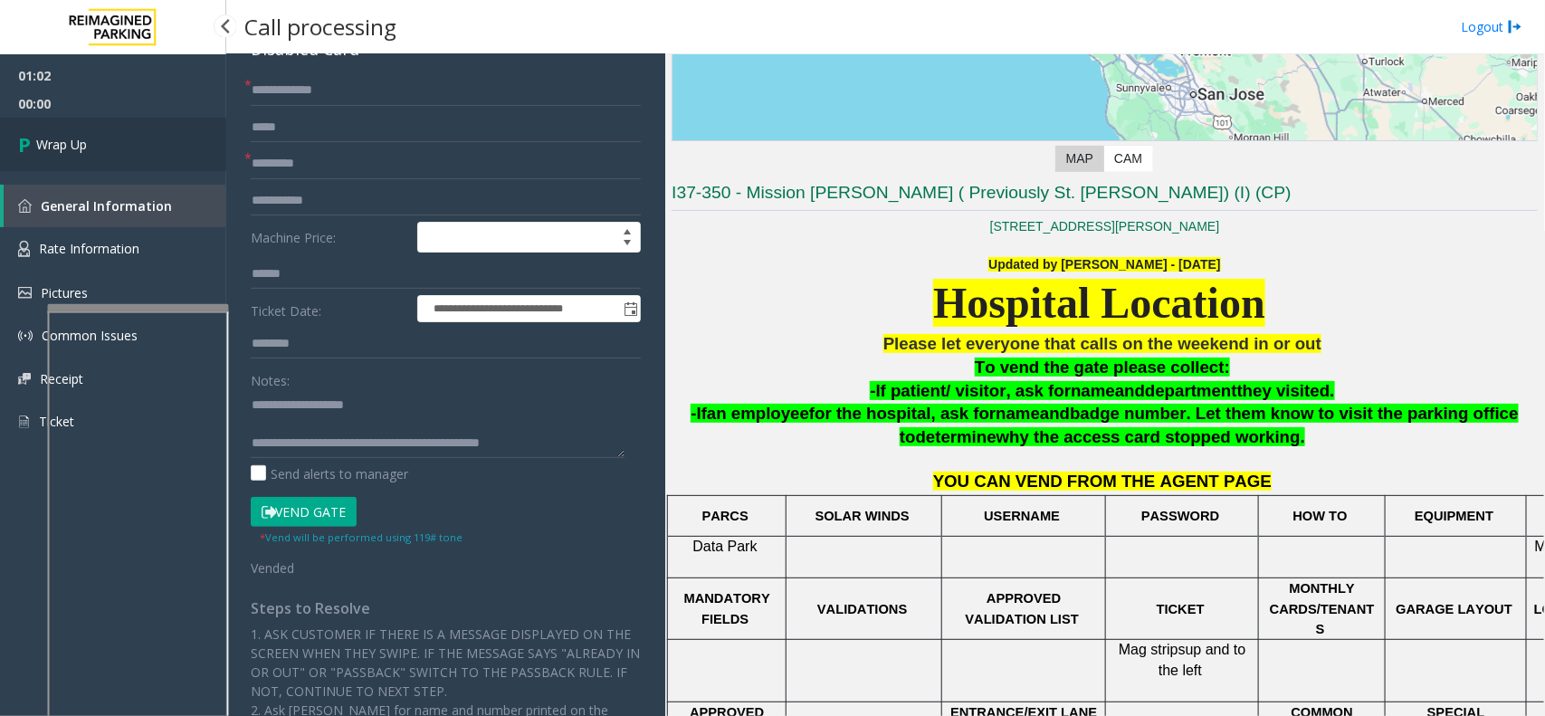
click at [137, 146] on link "Wrap Up" at bounding box center [113, 144] width 226 height 53
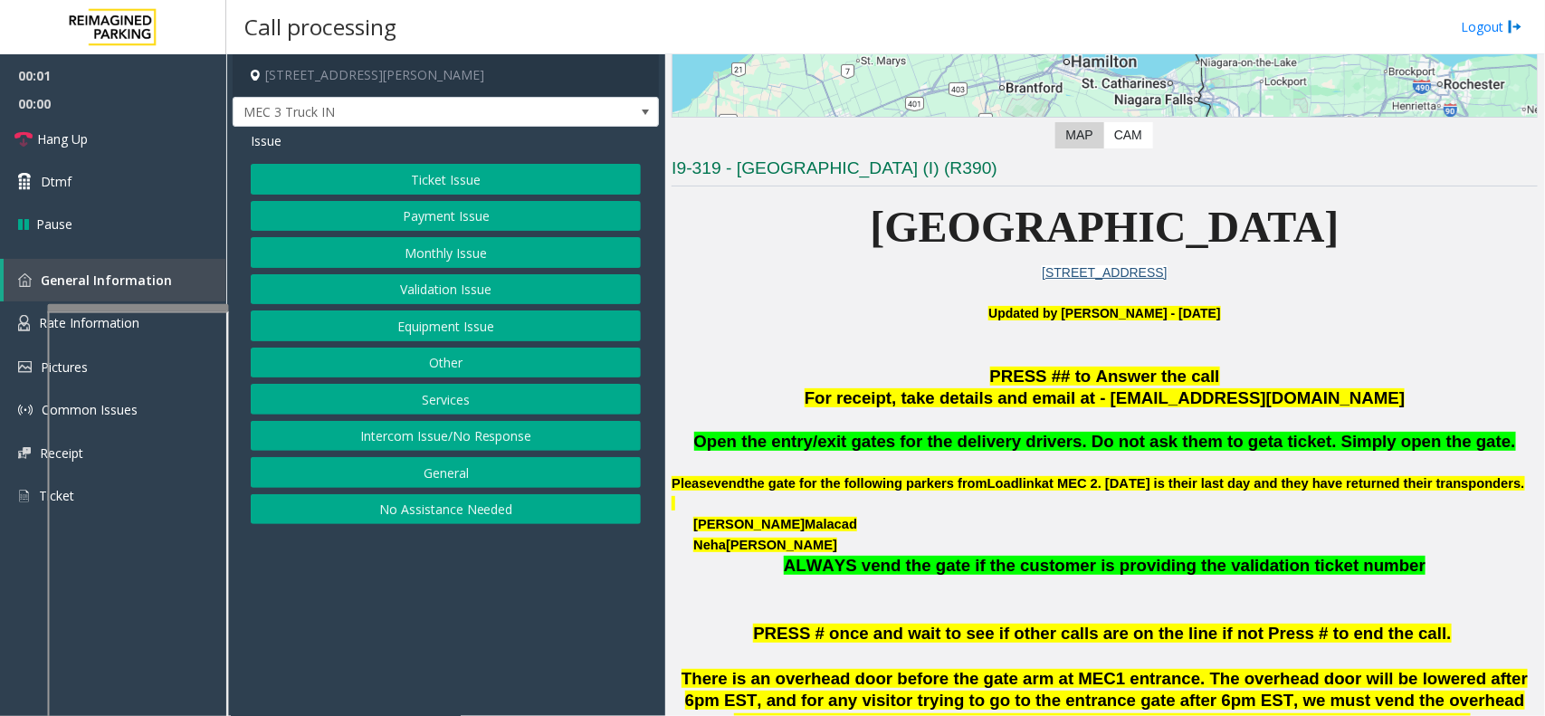
scroll to position [453, 0]
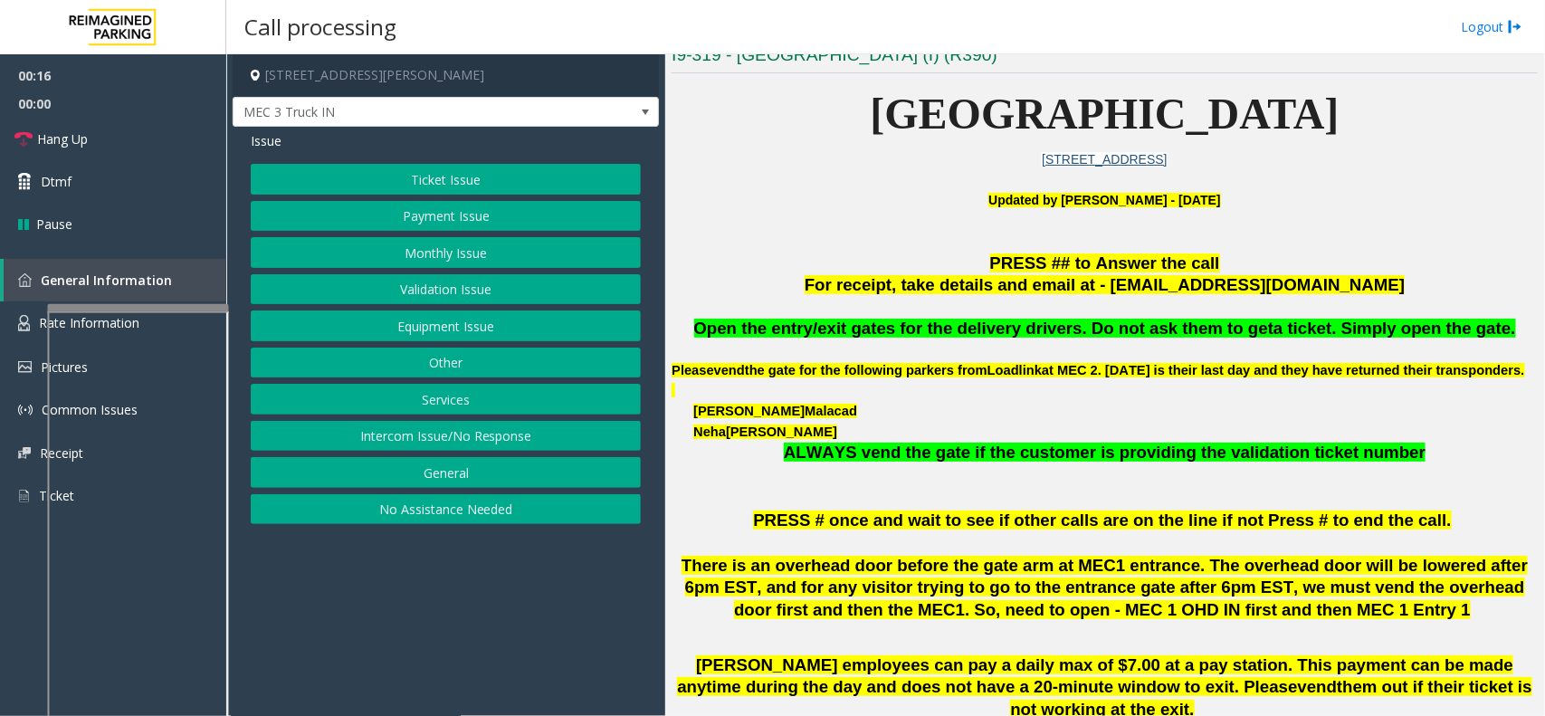
click at [436, 394] on button "Services" at bounding box center [446, 399] width 390 height 31
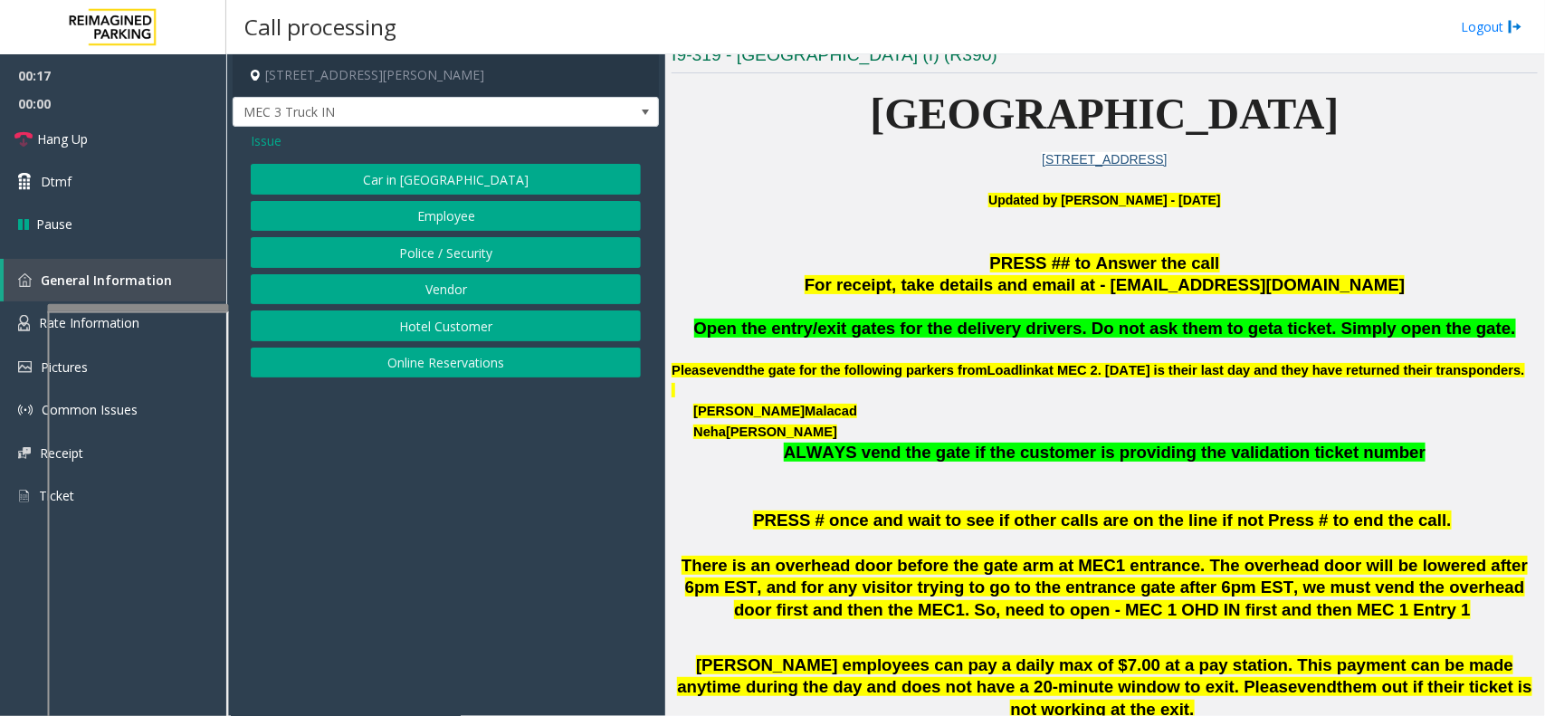
click at [441, 291] on button "Vendor" at bounding box center [446, 289] width 390 height 31
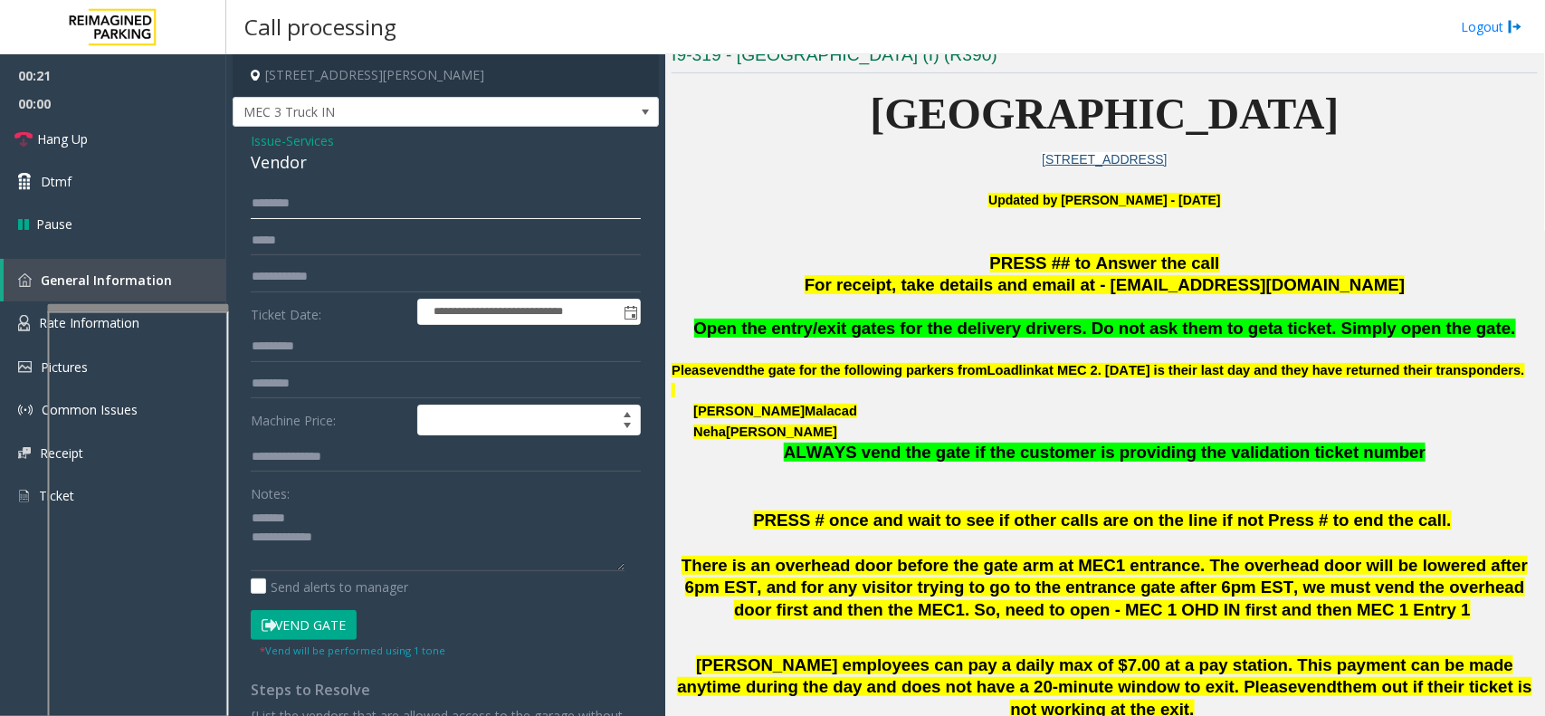
click at [304, 211] on input "text" at bounding box center [446, 203] width 390 height 31
click at [291, 158] on div "Vendor" at bounding box center [446, 162] width 390 height 24
click at [348, 548] on textarea at bounding box center [438, 537] width 374 height 68
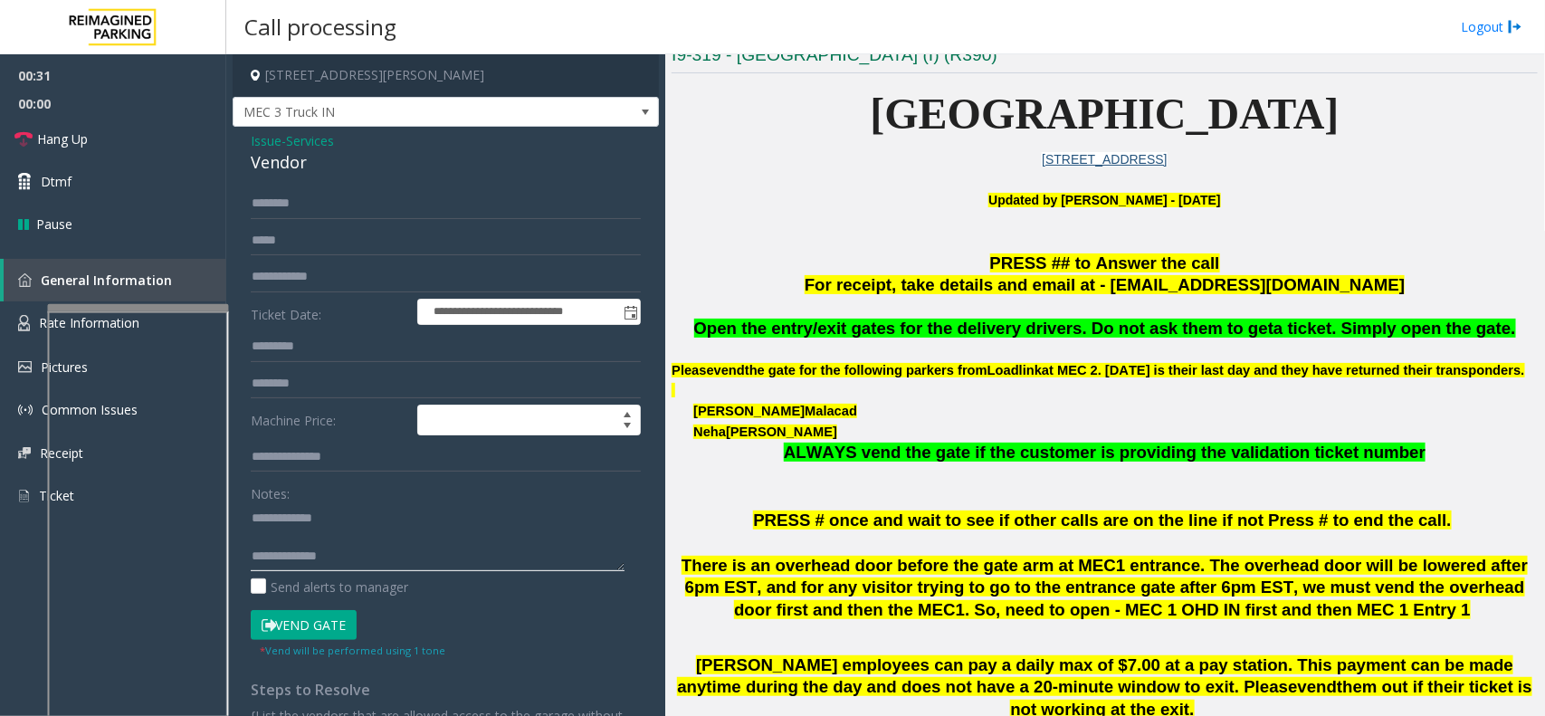
type textarea "**********"
click at [346, 201] on input "text" at bounding box center [446, 203] width 390 height 31
type input "*"
click at [320, 618] on button "Vend Gate" at bounding box center [304, 625] width 106 height 31
click at [820, 327] on span "Open the entry/exit gates for the delivery drivers. Do not ask them to get" at bounding box center [984, 328] width 580 height 19
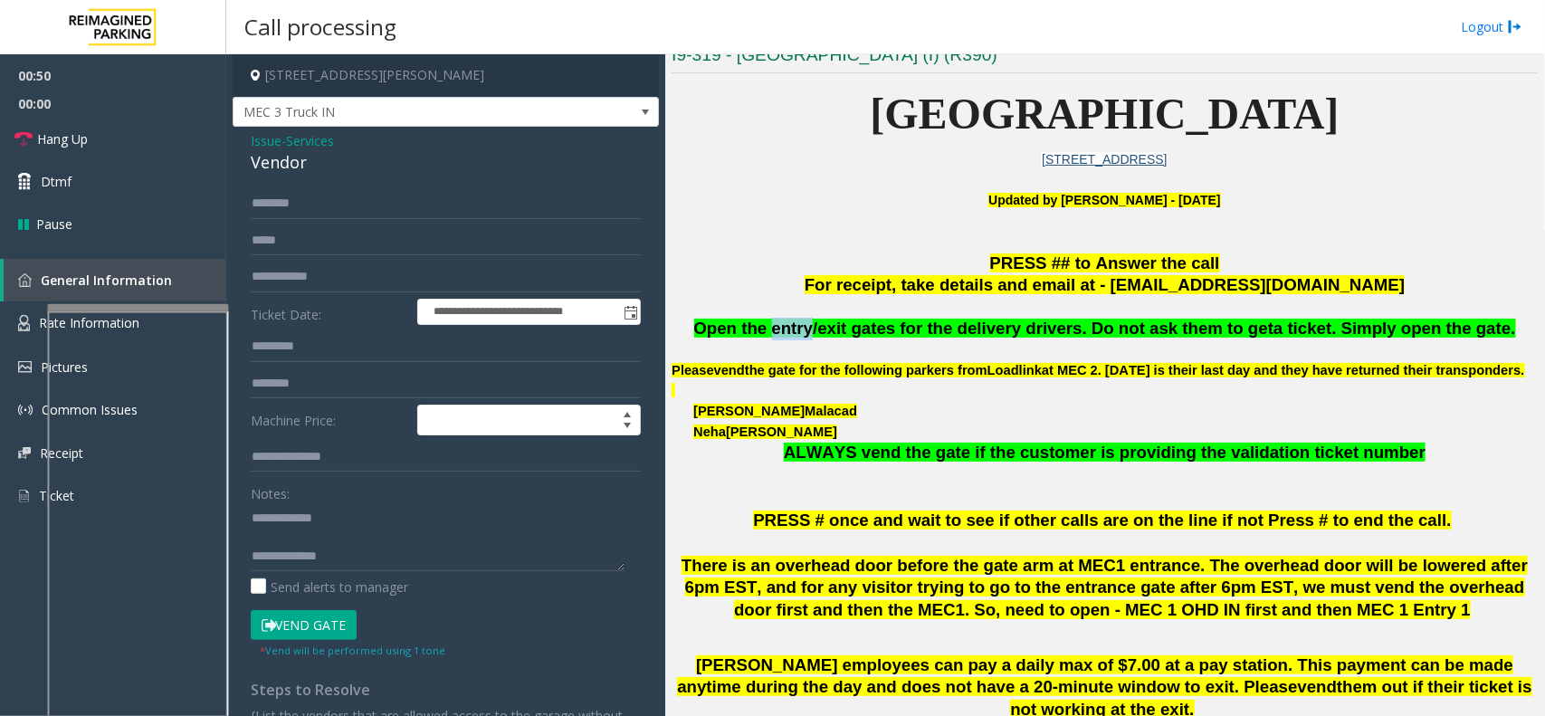
click at [820, 327] on span "Open the entry/exit gates for the delivery drivers. Do not ask them to get" at bounding box center [984, 328] width 580 height 19
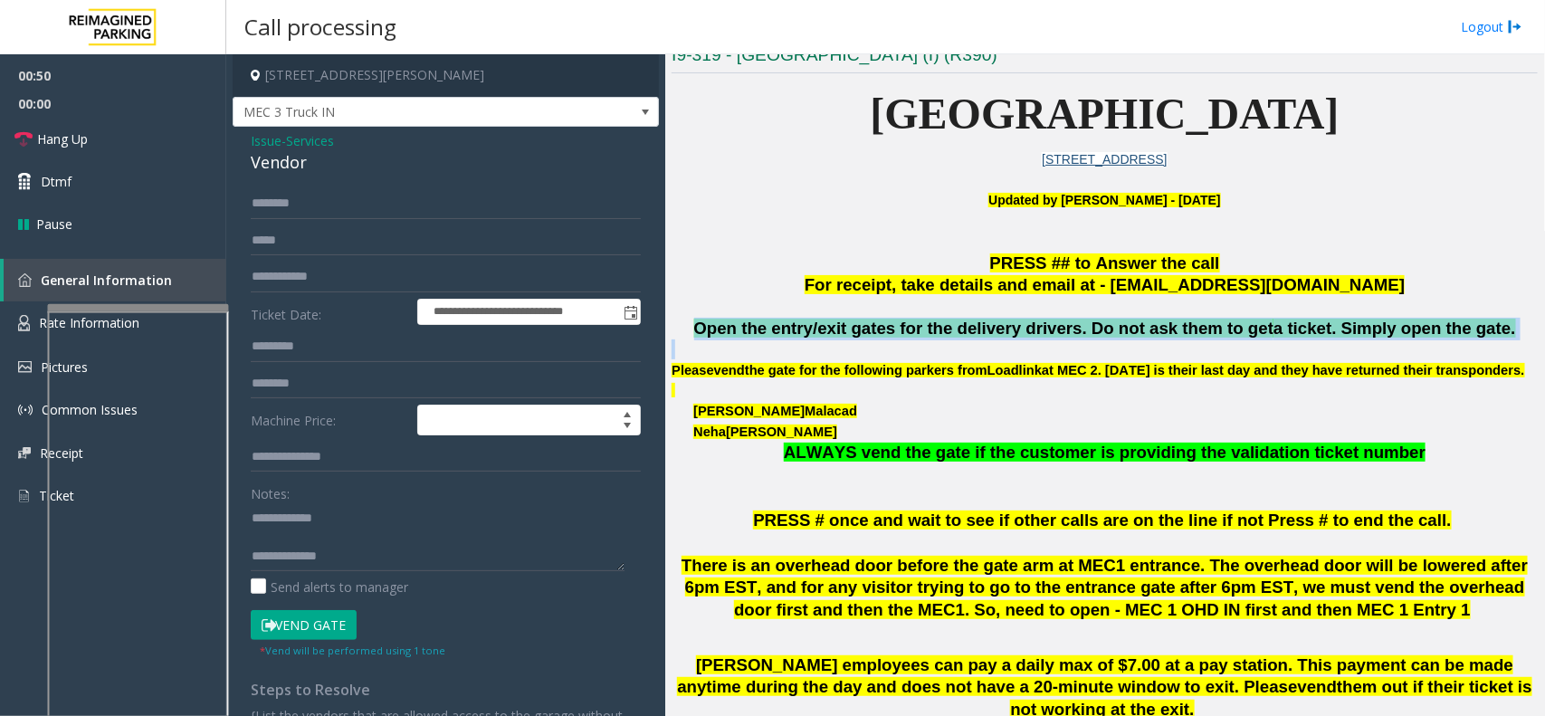
click at [820, 327] on span "Open the entry/exit gates for the delivery drivers. Do not ask them to get" at bounding box center [984, 328] width 580 height 19
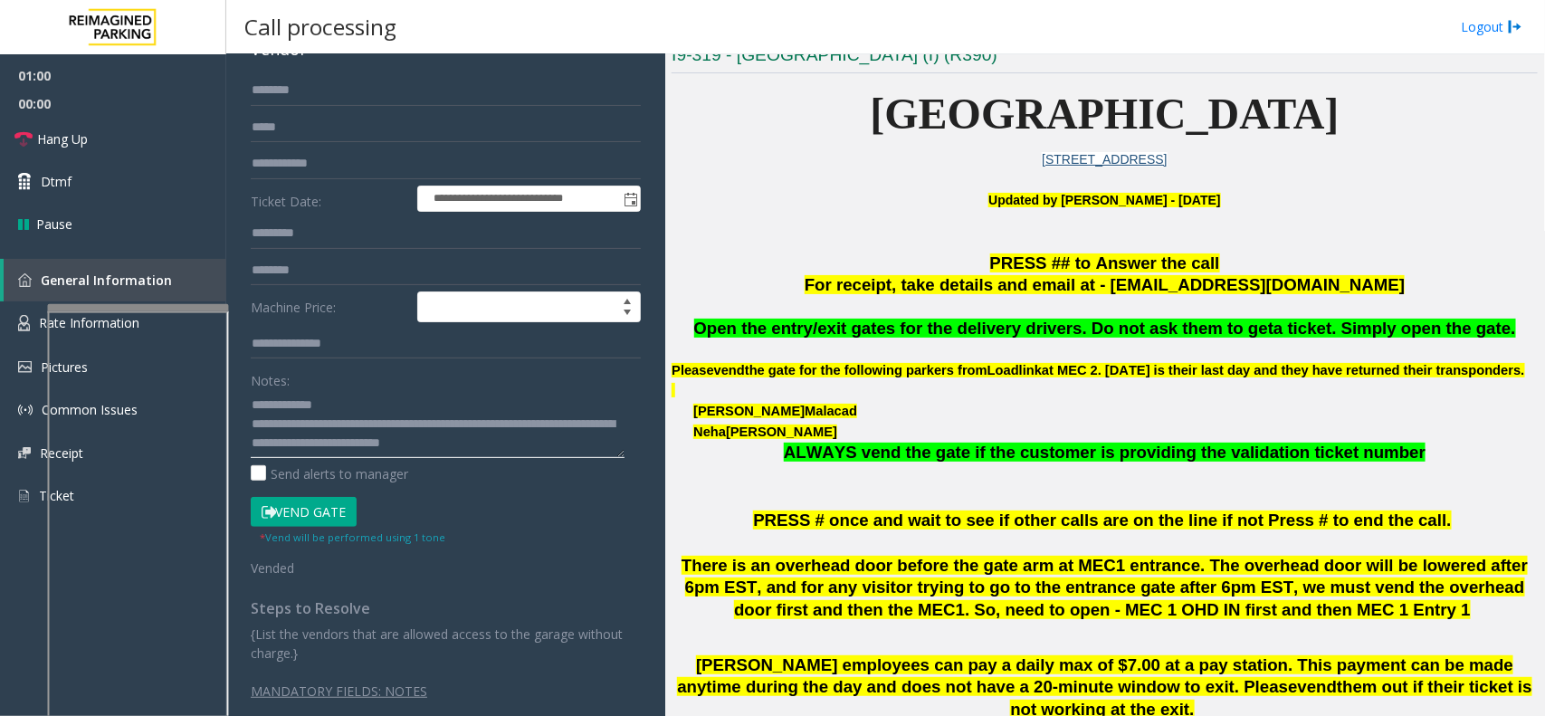
scroll to position [0, 0]
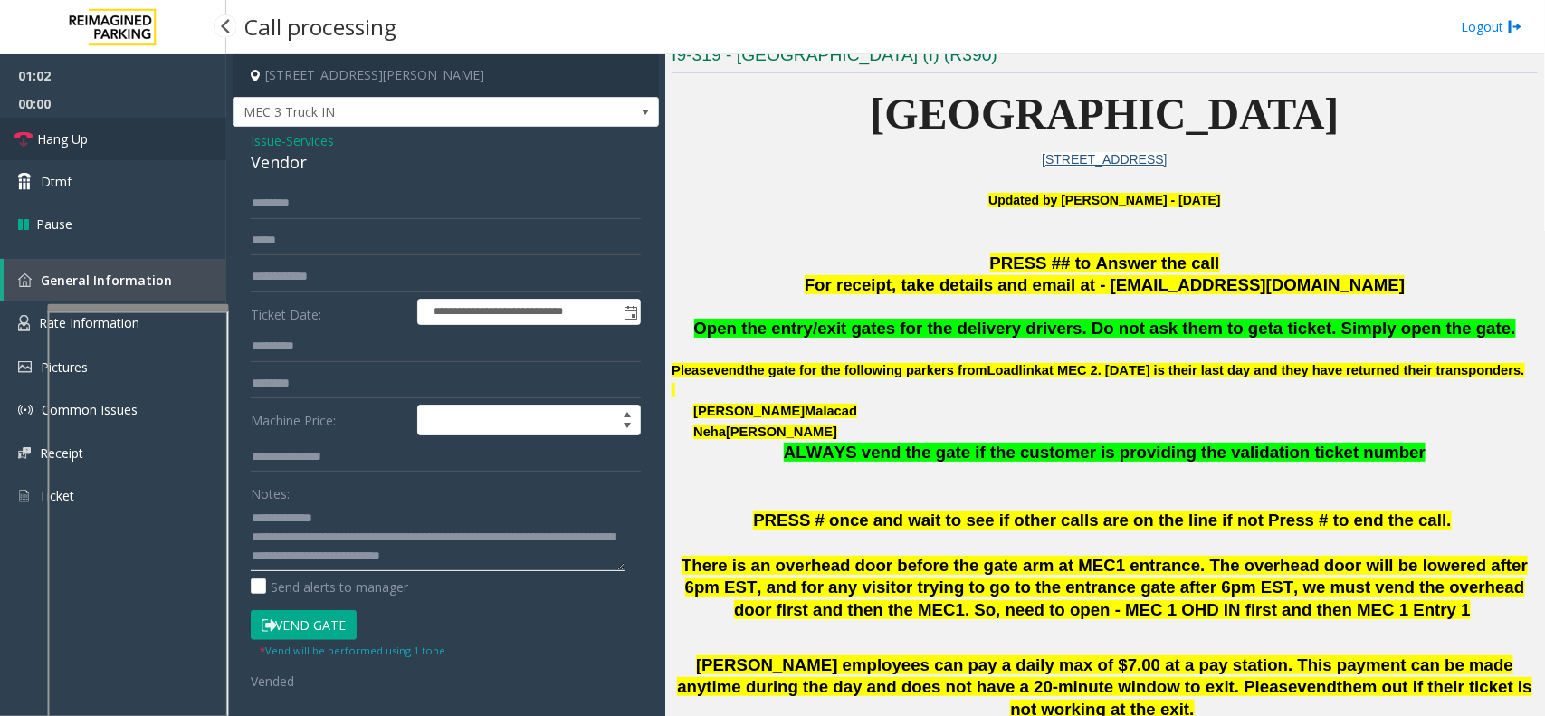
type textarea "**********"
click at [154, 134] on link "Hang Up" at bounding box center [113, 139] width 226 height 43
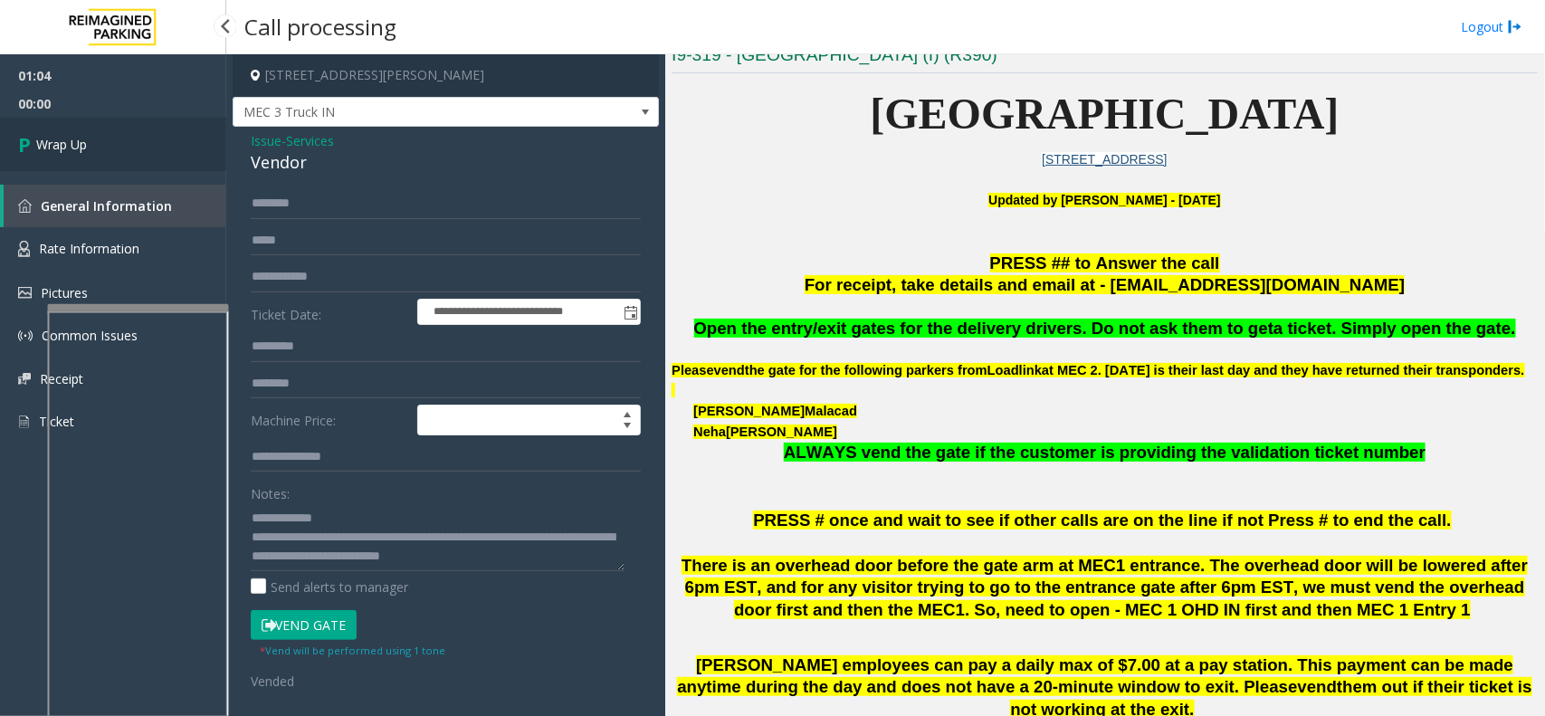
click at [119, 138] on link "Wrap Up" at bounding box center [113, 144] width 226 height 53
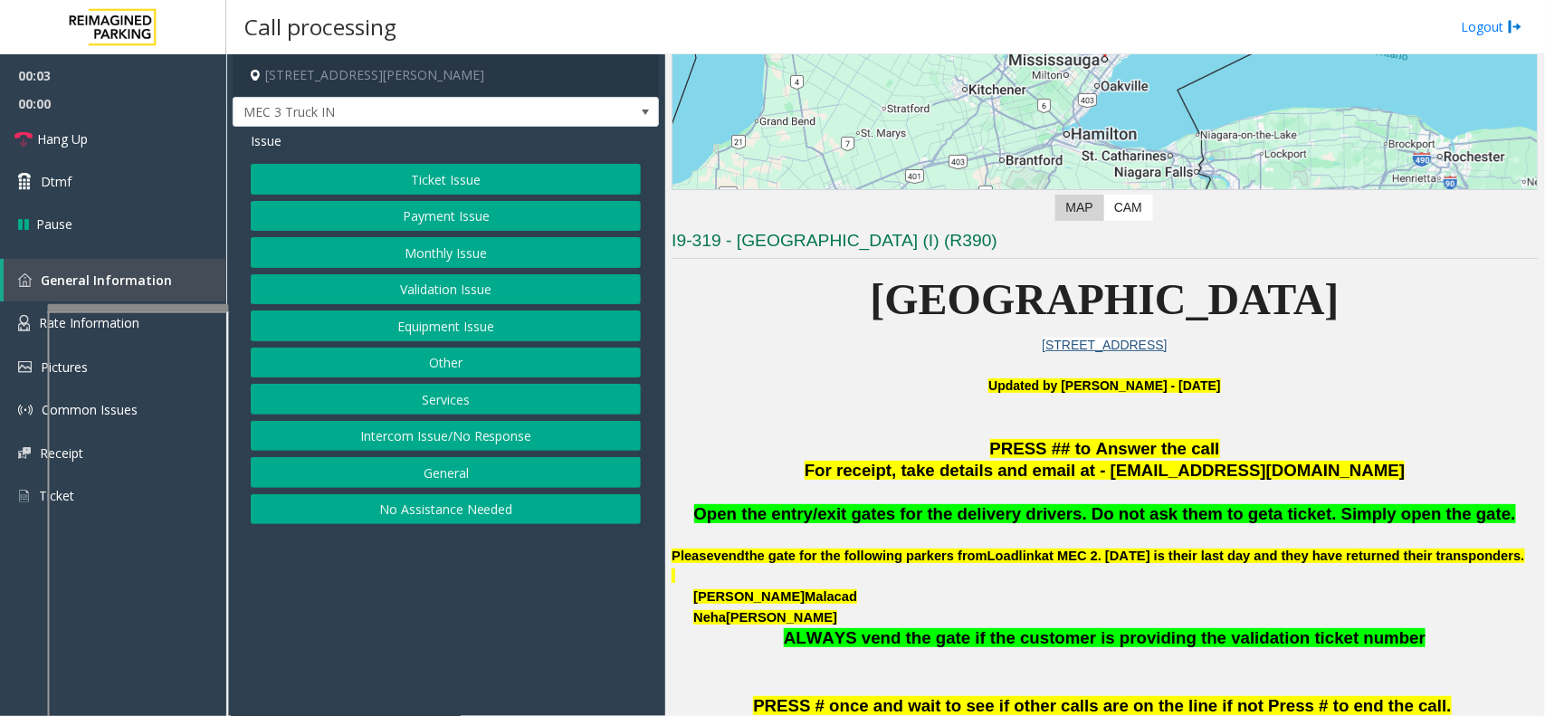
scroll to position [339, 0]
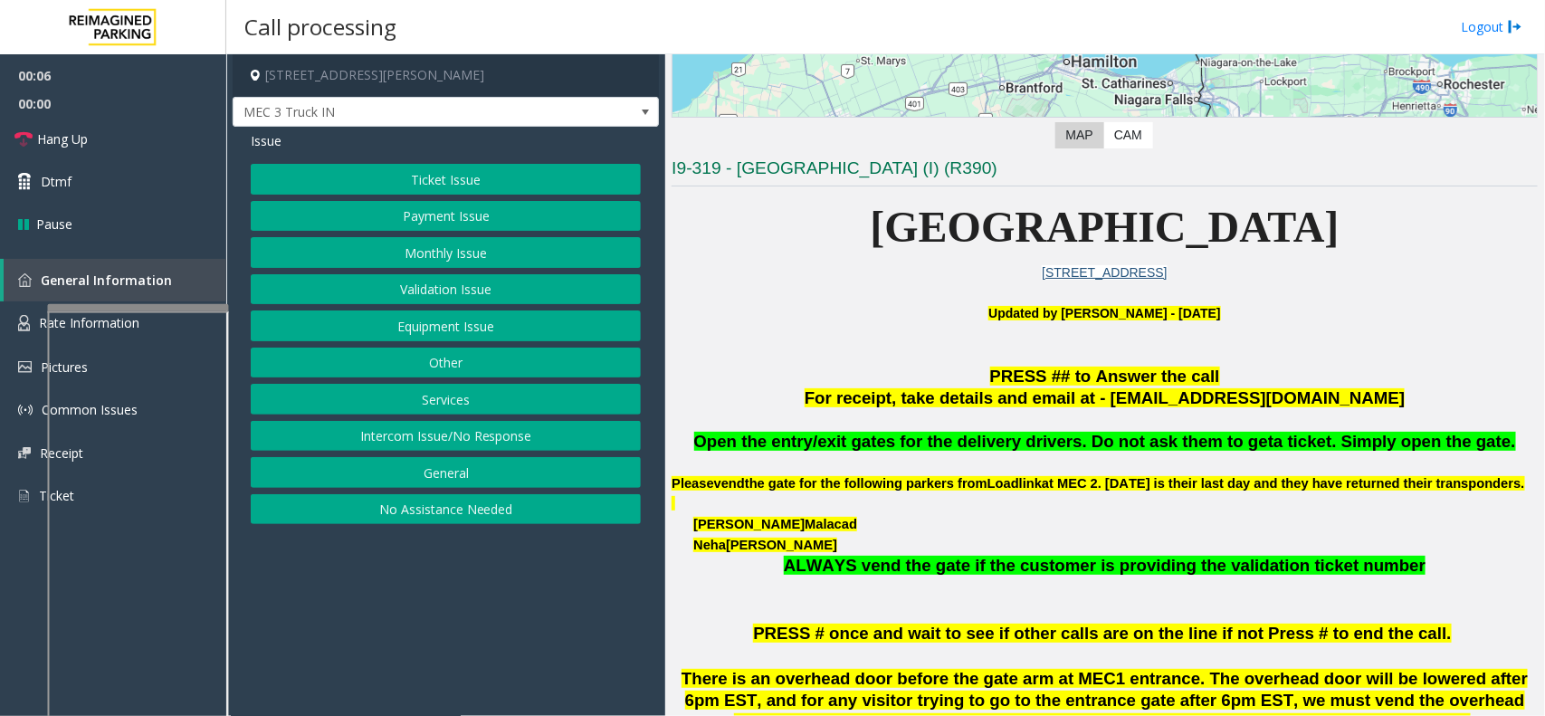
click at [563, 392] on button "Services" at bounding box center [446, 399] width 390 height 31
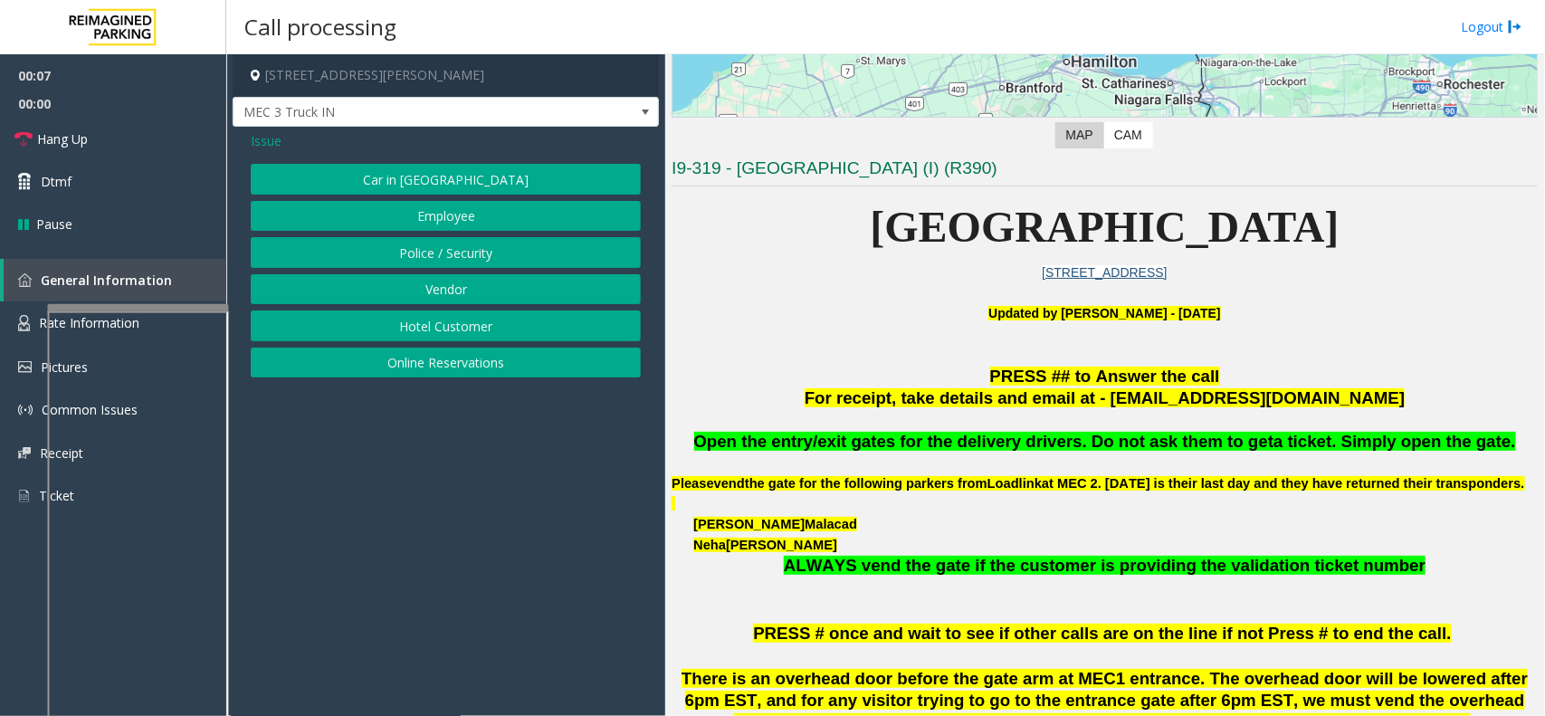
click at [495, 277] on button "Vendor" at bounding box center [446, 289] width 390 height 31
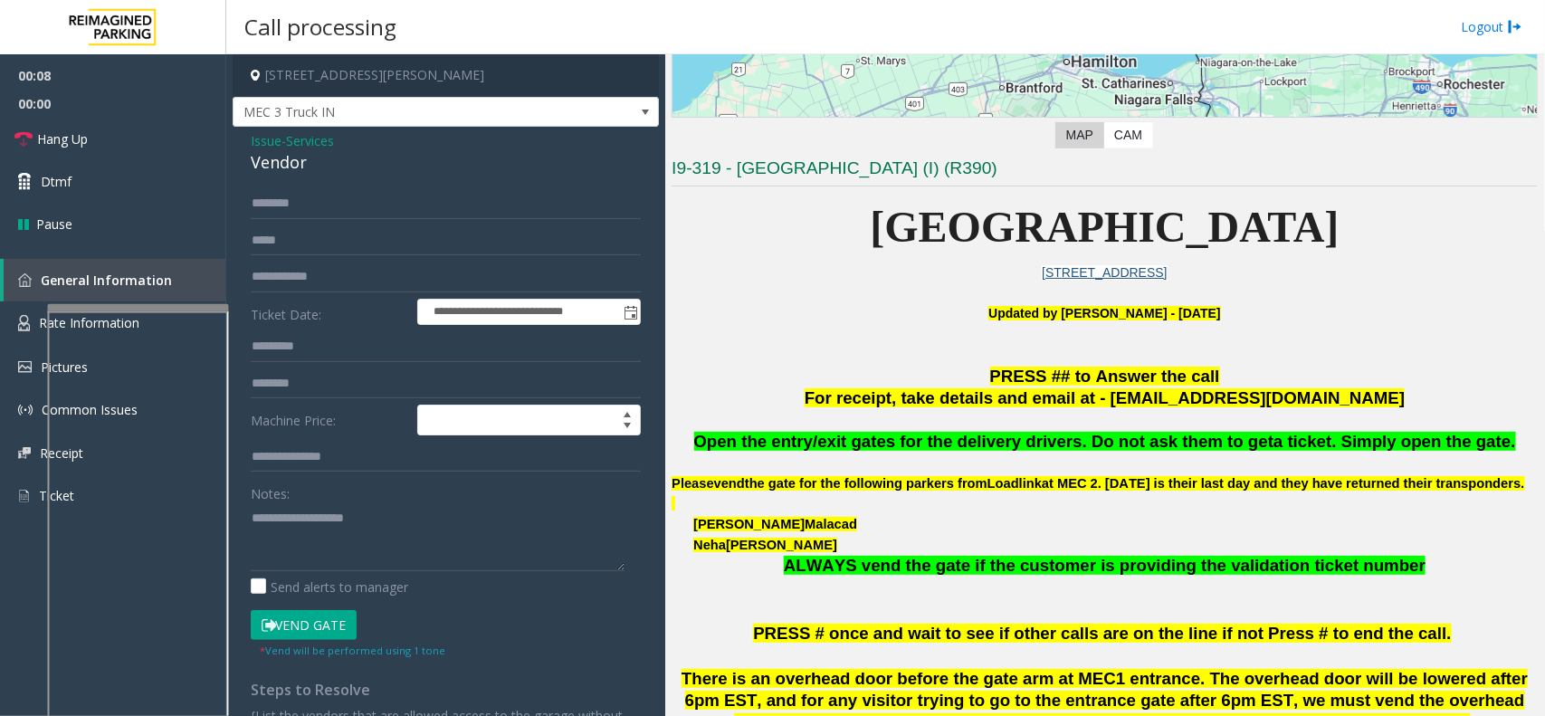
click at [313, 620] on button "Vend Gate" at bounding box center [304, 625] width 106 height 31
click at [854, 427] on p at bounding box center [1105, 420] width 866 height 20
click at [921, 439] on span "Open the entry/exit gates for the delivery drivers. Do not ask them to get" at bounding box center [984, 441] width 580 height 19
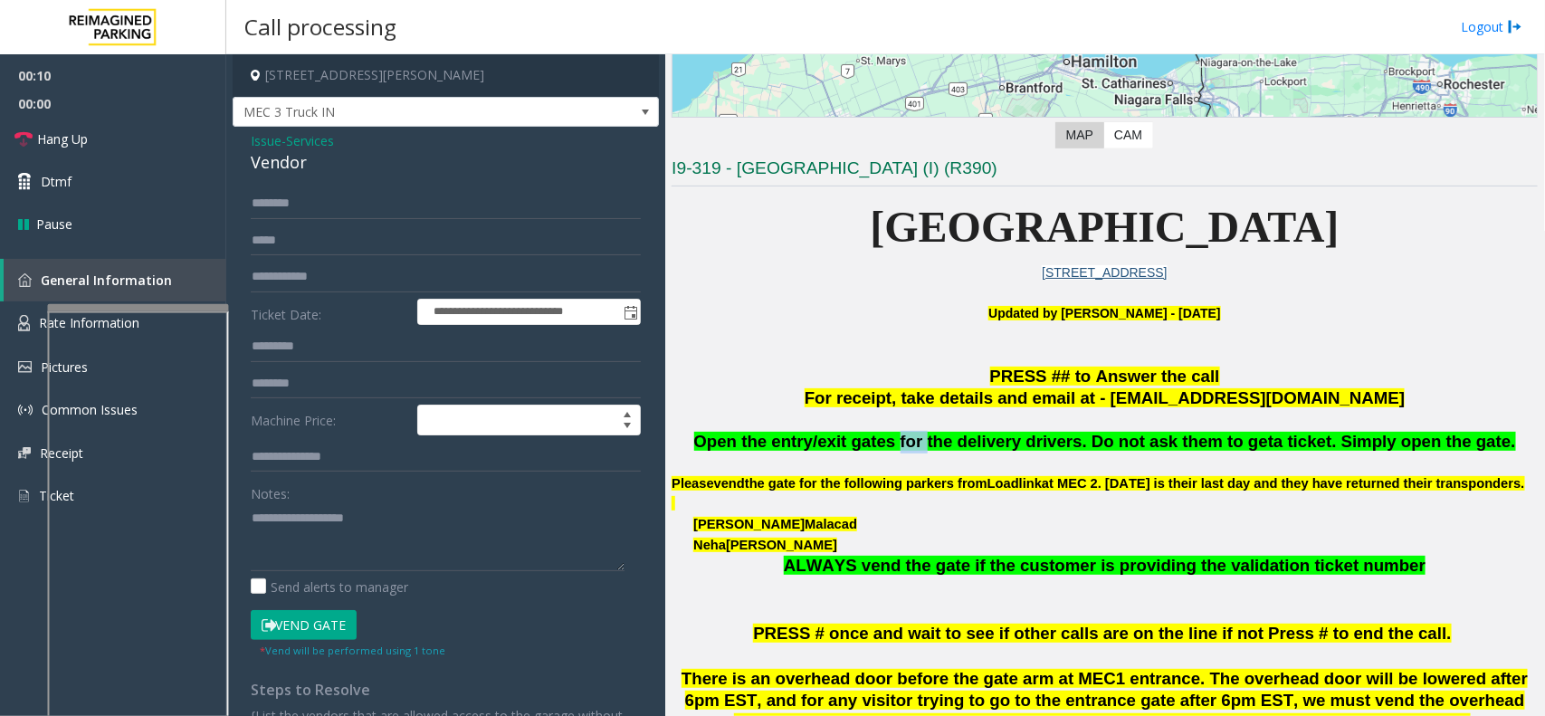
click at [921, 439] on span "Open the entry/exit gates for the delivery drivers. Do not ask them to get" at bounding box center [984, 441] width 580 height 19
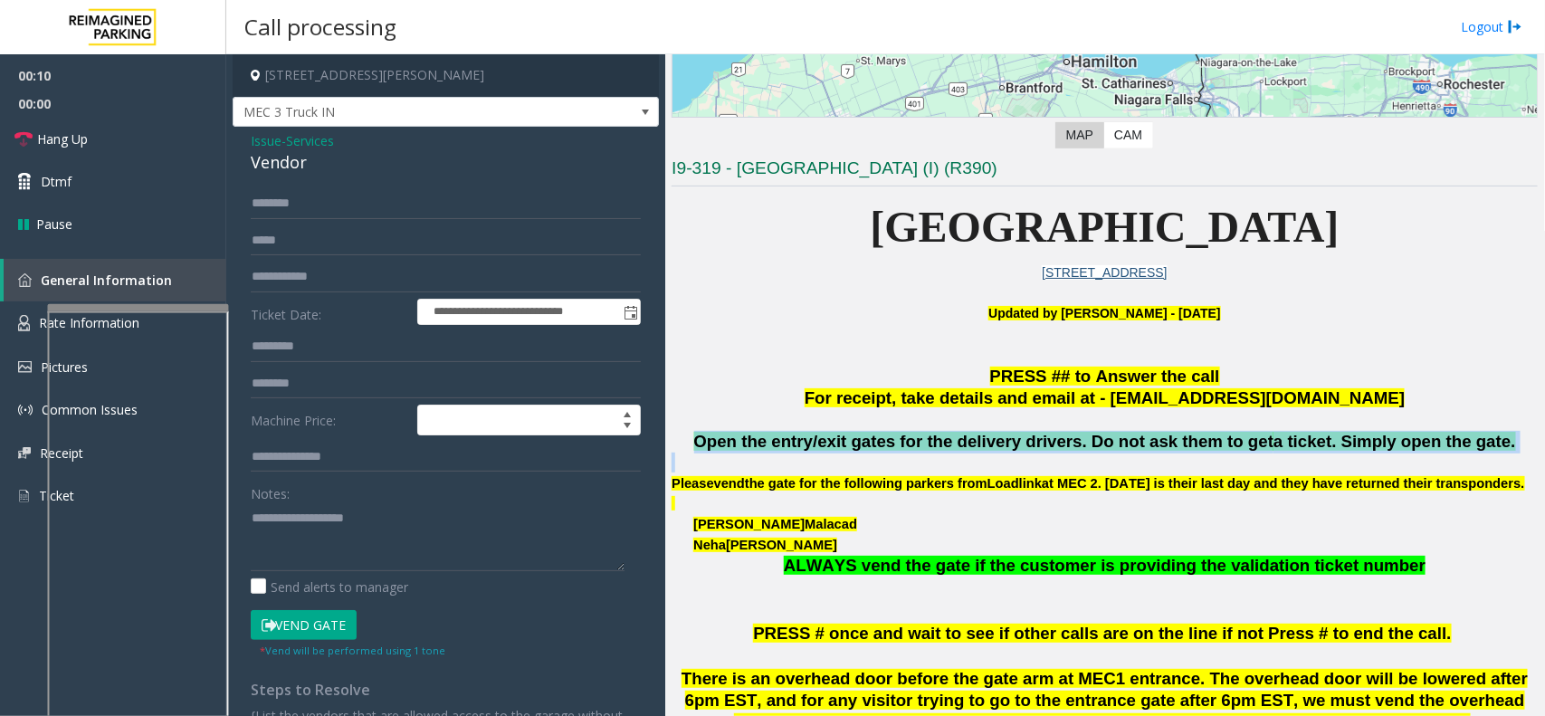
click at [921, 439] on span "Open the entry/exit gates for the delivery drivers. Do not ask them to get" at bounding box center [984, 441] width 580 height 19
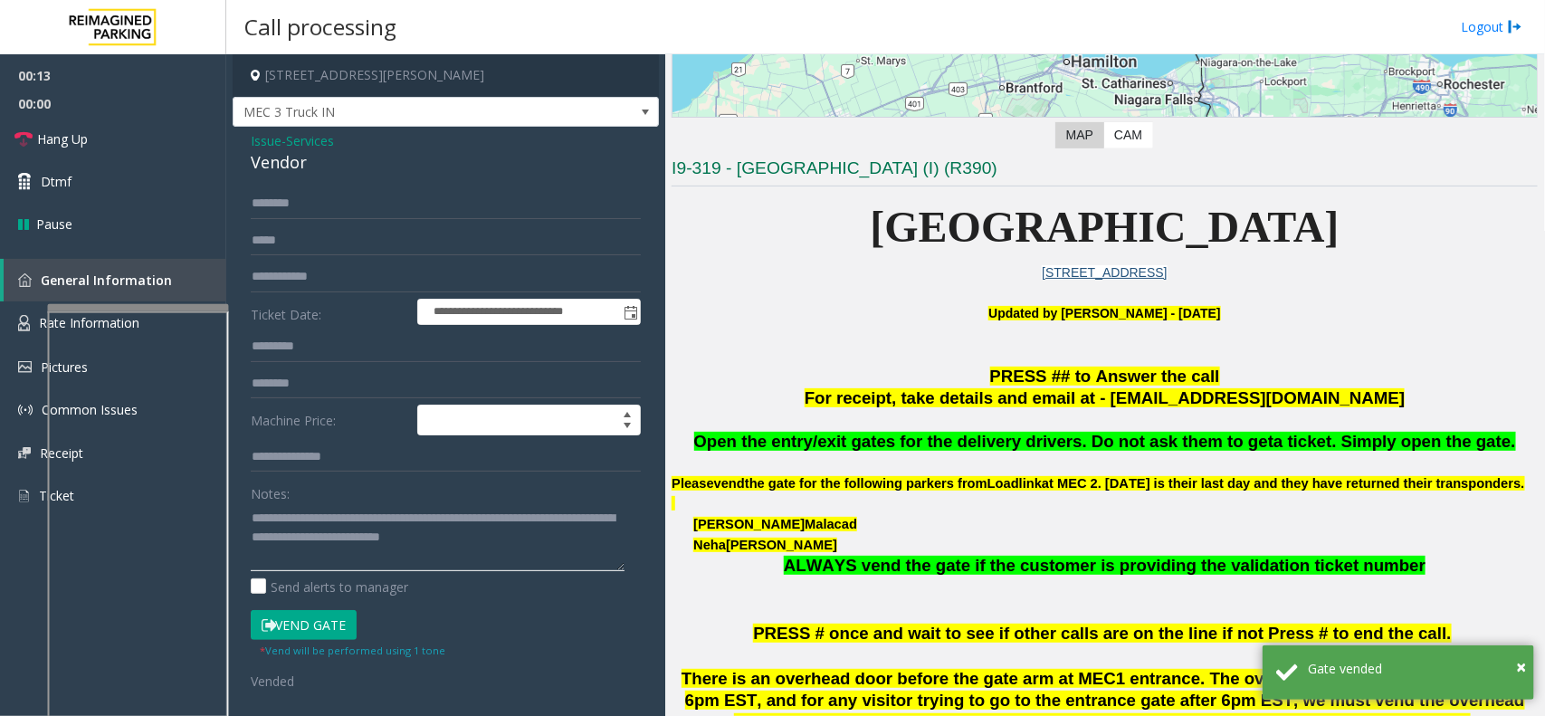
click at [540, 531] on textarea at bounding box center [438, 537] width 374 height 68
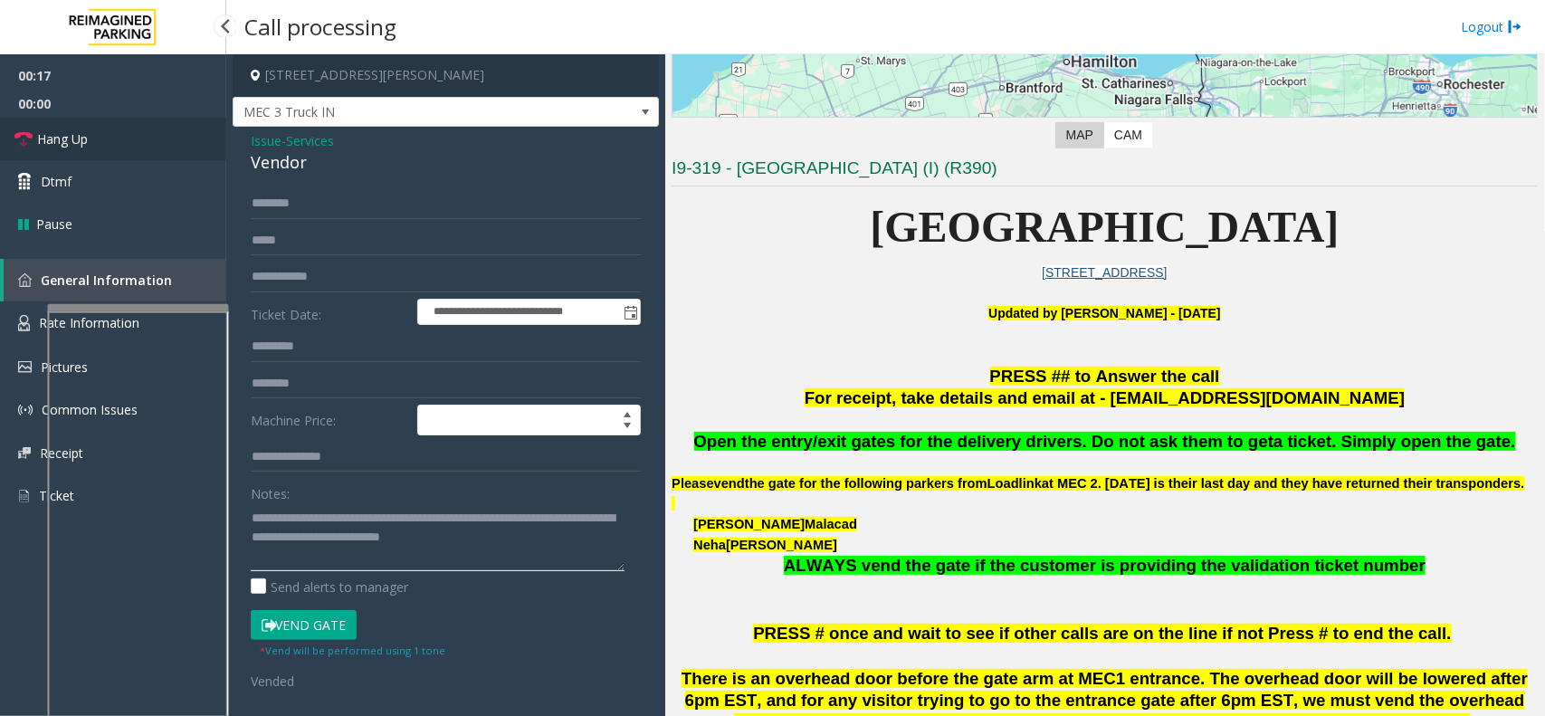
type textarea "**********"
click at [150, 133] on link "Hang Up" at bounding box center [113, 139] width 226 height 43
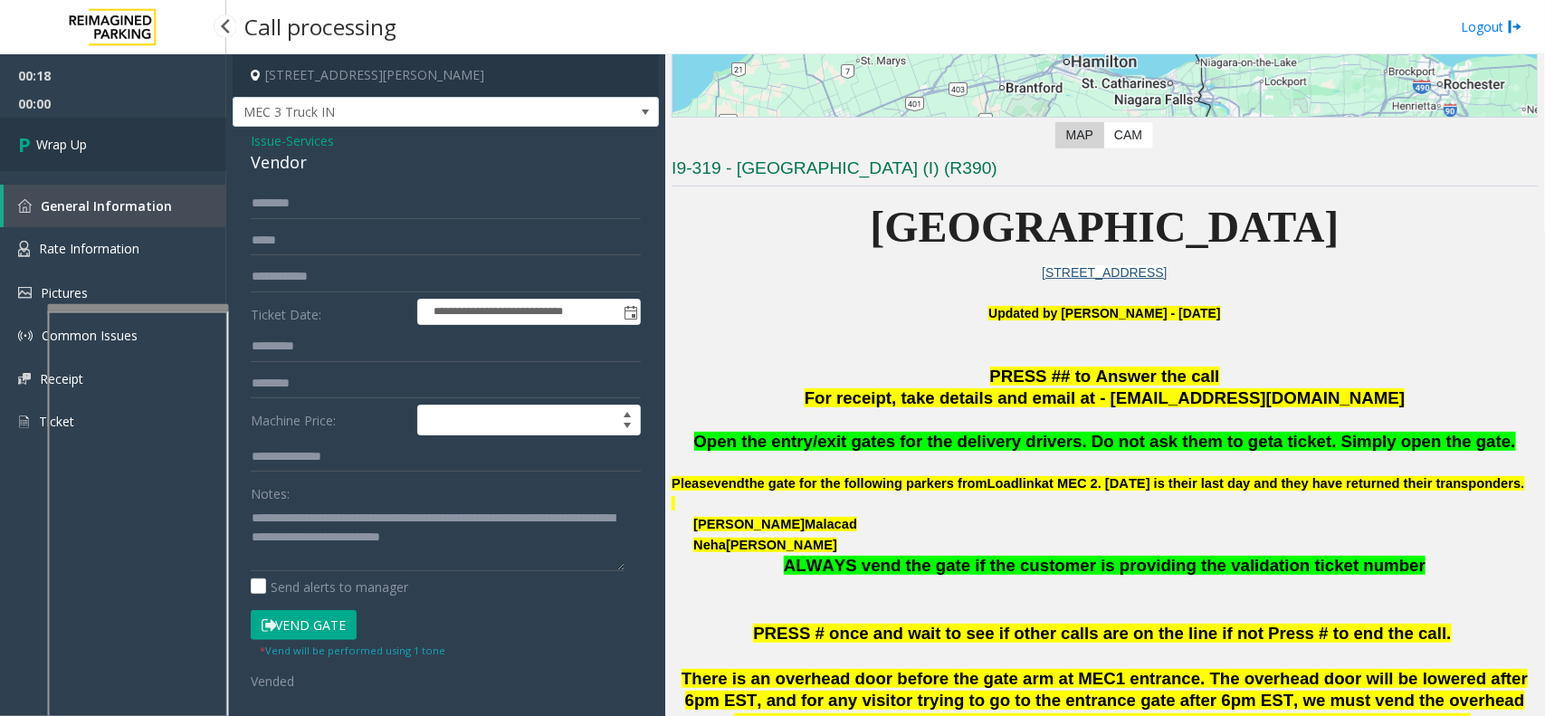
click at [96, 123] on link "Wrap Up" at bounding box center [113, 144] width 226 height 53
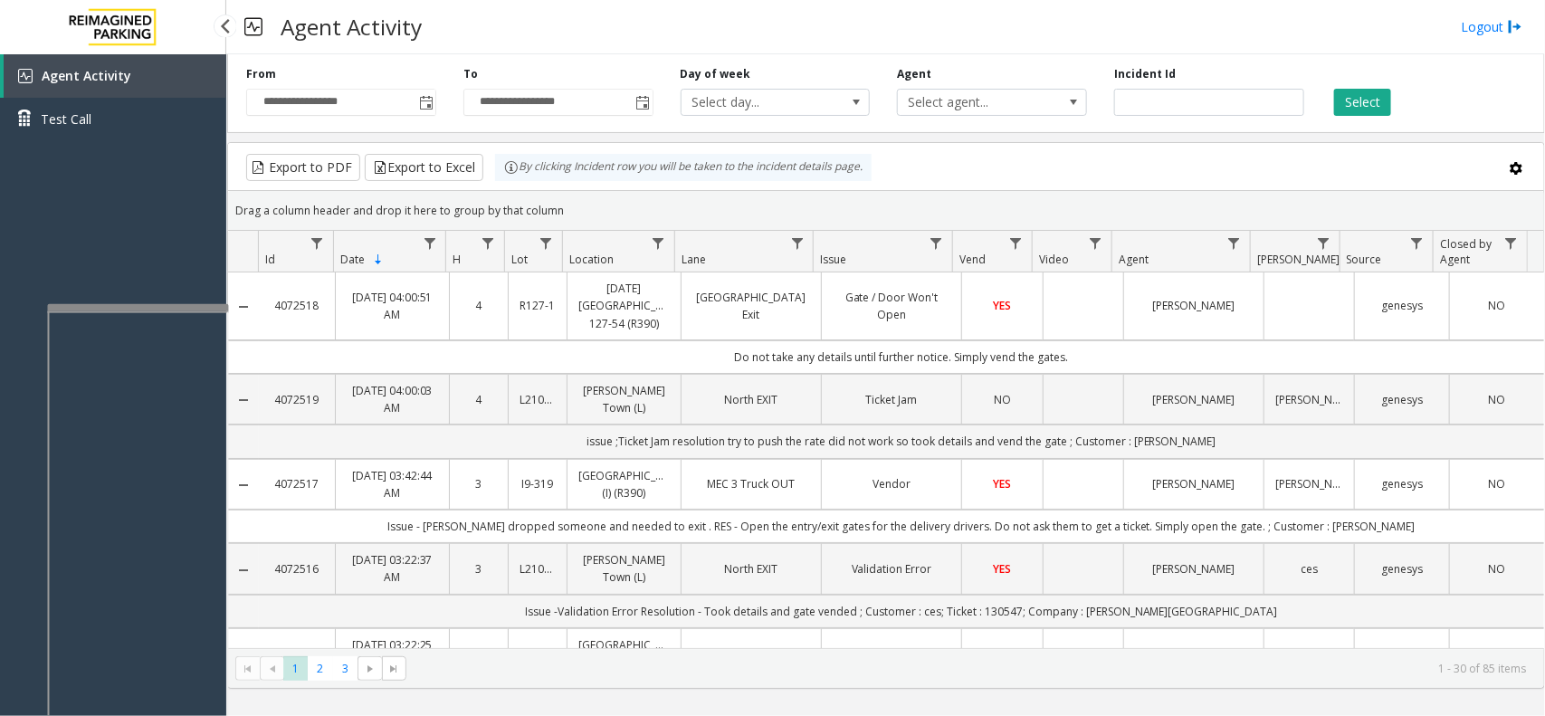
click at [208, 176] on div "Agent Activity Test Call" at bounding box center [113, 412] width 226 height 716
